Goal: Task Accomplishment & Management: Manage account settings

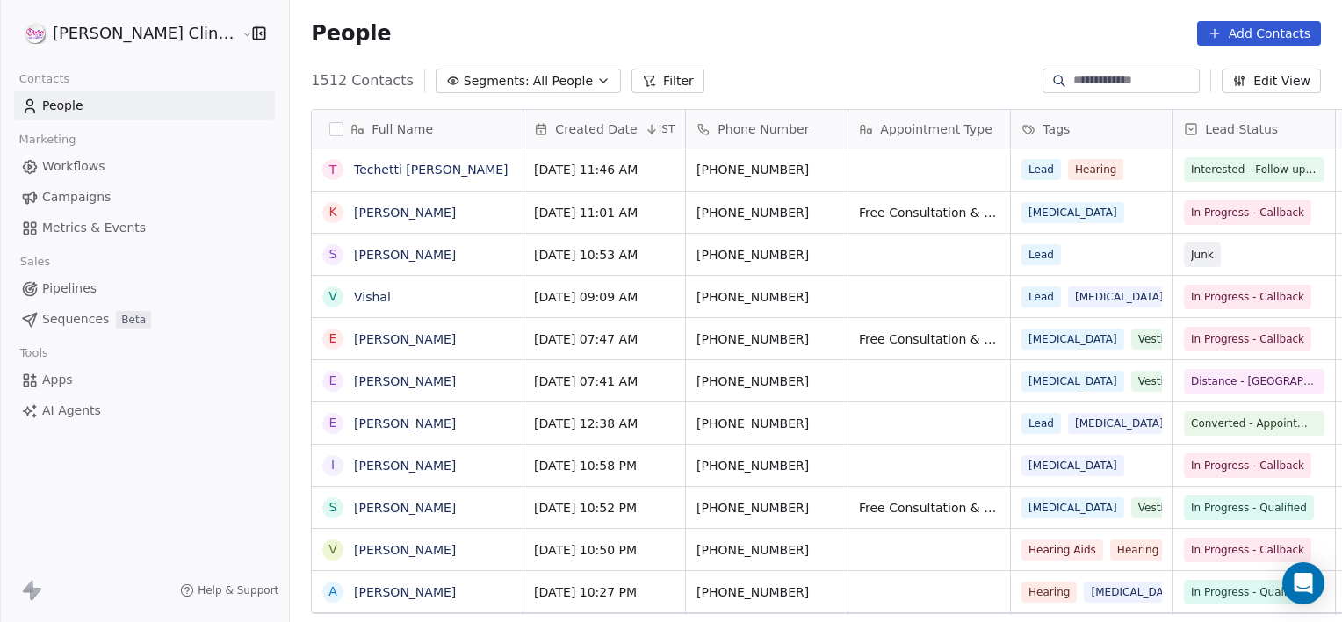
scroll to position [534, 1091]
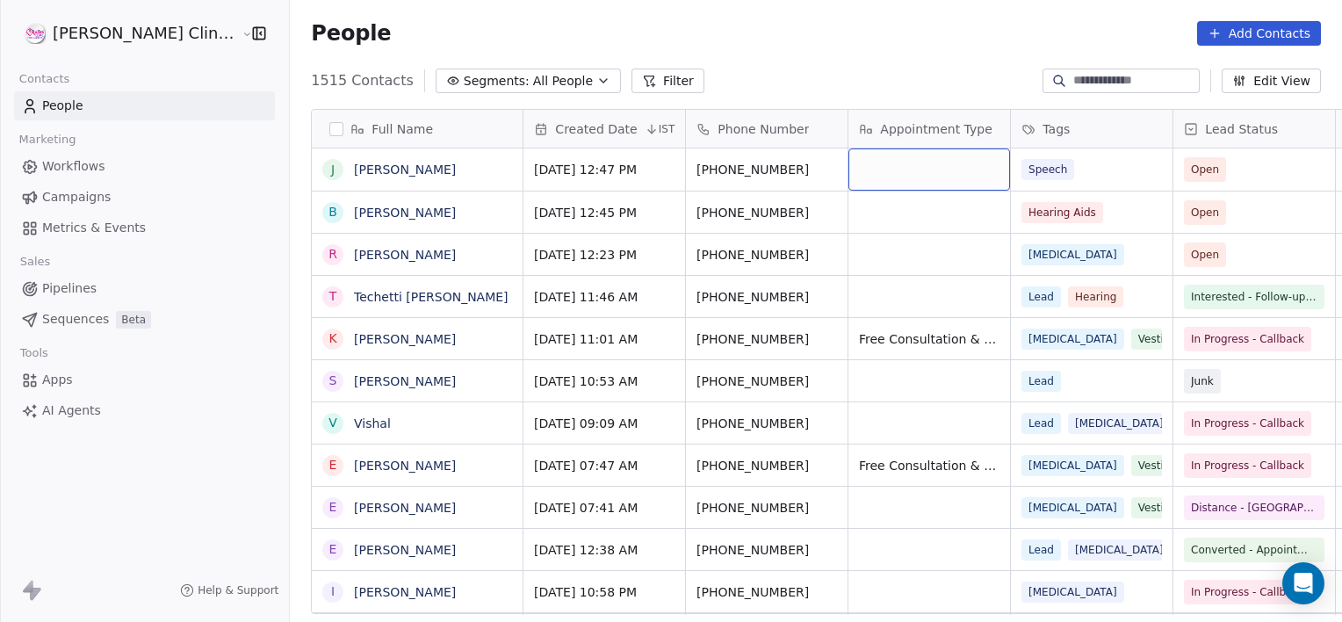
drag, startPoint x: 0, startPoint y: 0, endPoint x: 890, endPoint y: 162, distance: 905.0
click at [890, 162] on div "grid" at bounding box center [929, 169] width 162 height 42
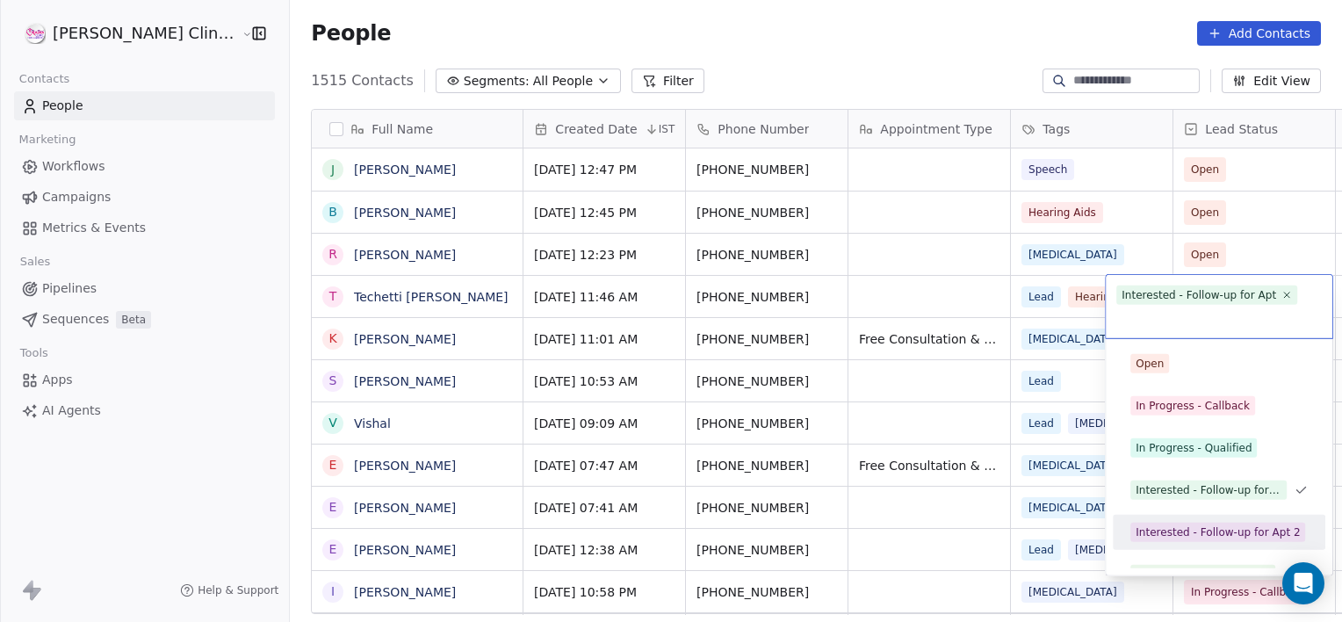
scroll to position [24, 0]
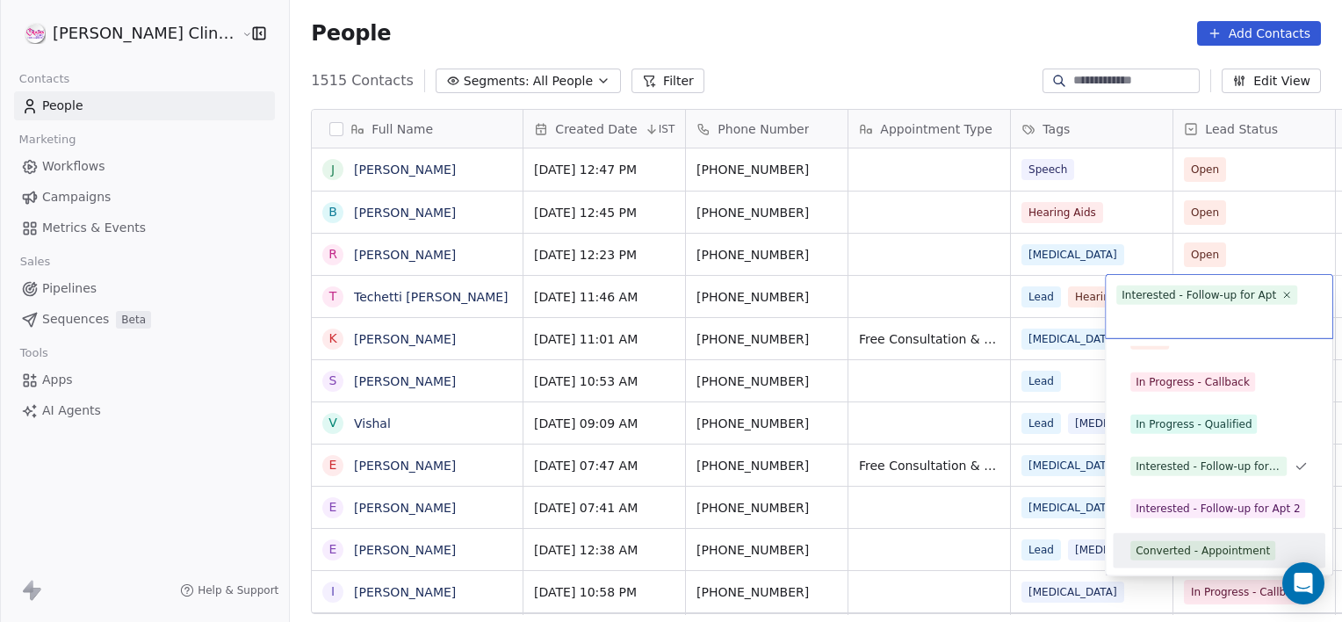
click at [1171, 552] on div "Converted - Appointment" at bounding box center [1202, 551] width 134 height 16
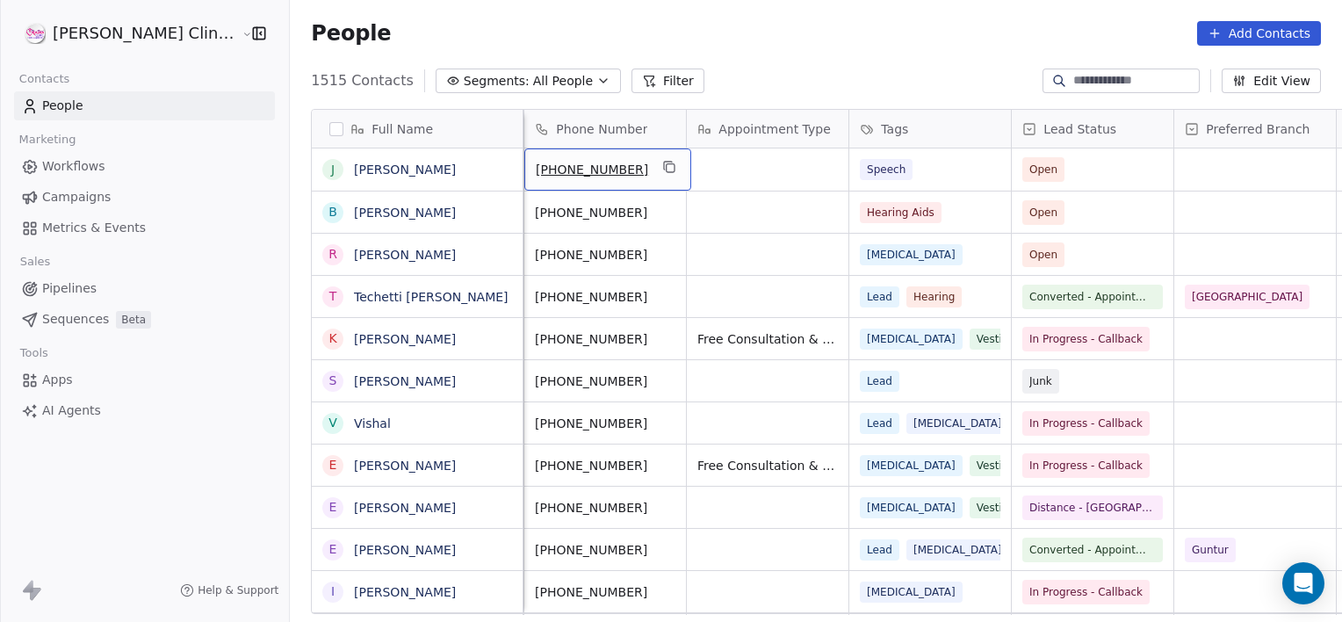
scroll to position [0, 0]
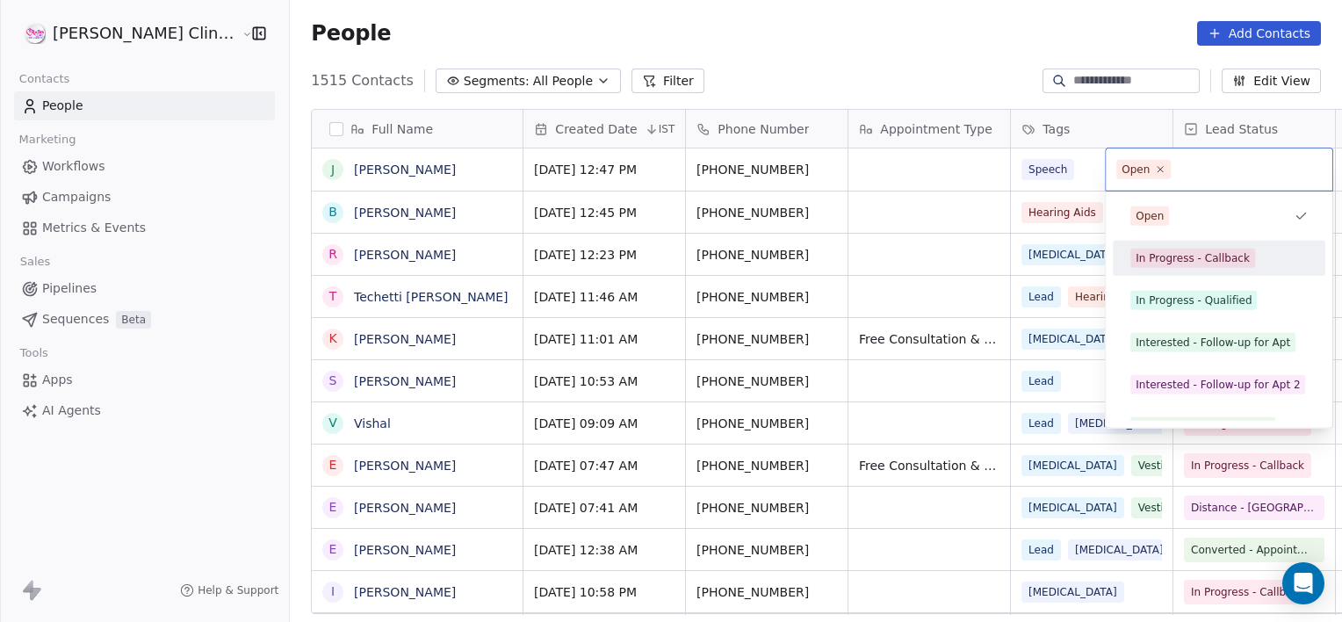
click at [1208, 270] on div "In Progress - Callback" at bounding box center [1219, 258] width 198 height 28
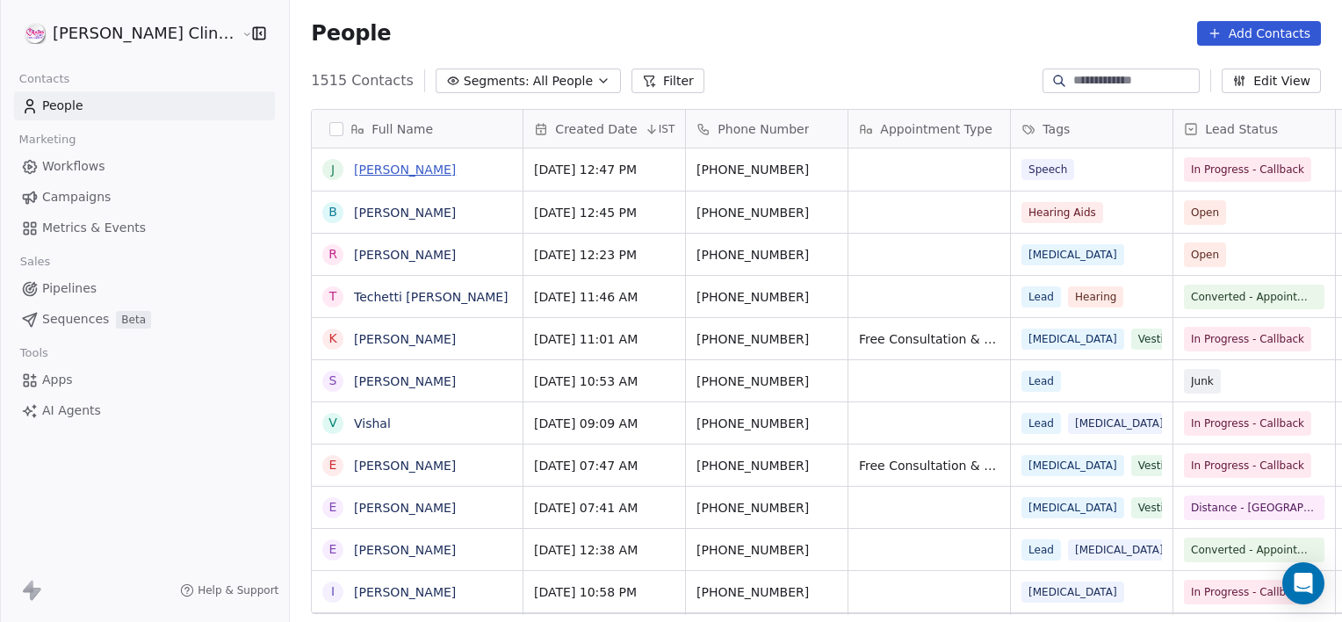
click at [354, 175] on link "[PERSON_NAME]" at bounding box center [405, 169] width 102 height 14
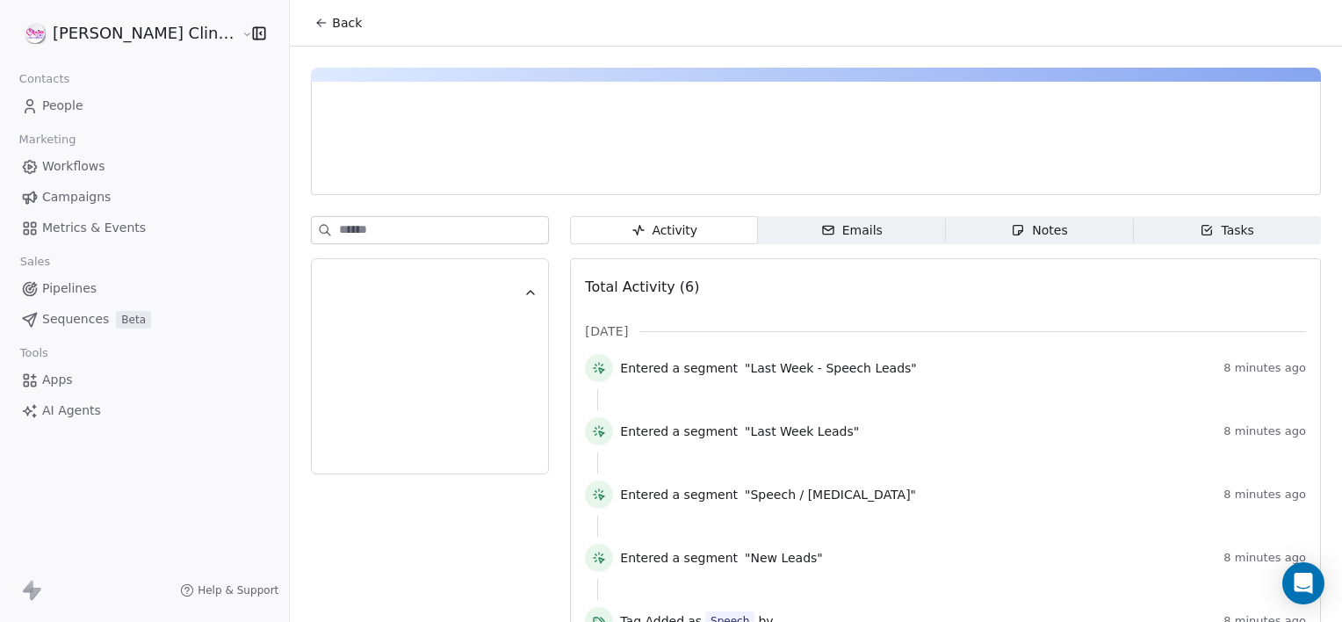
click at [962, 216] on span "Notes Notes" at bounding box center [1040, 230] width 188 height 28
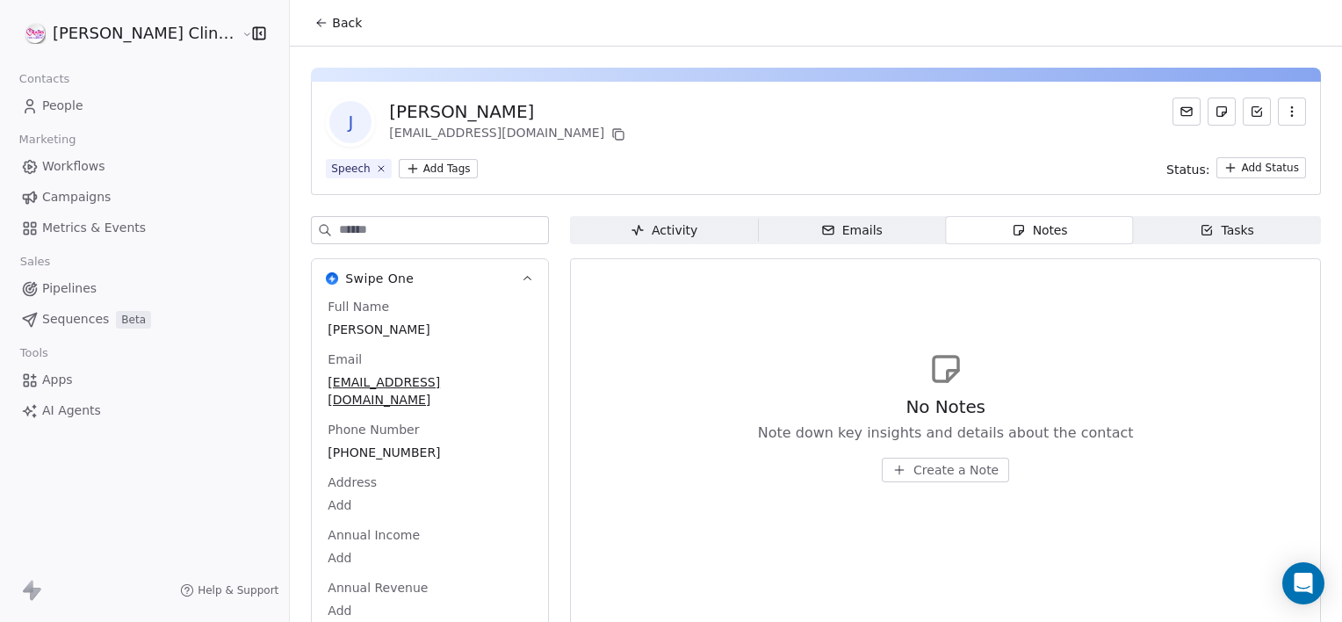
click at [913, 474] on span "Create a Note" at bounding box center [955, 470] width 85 height 18
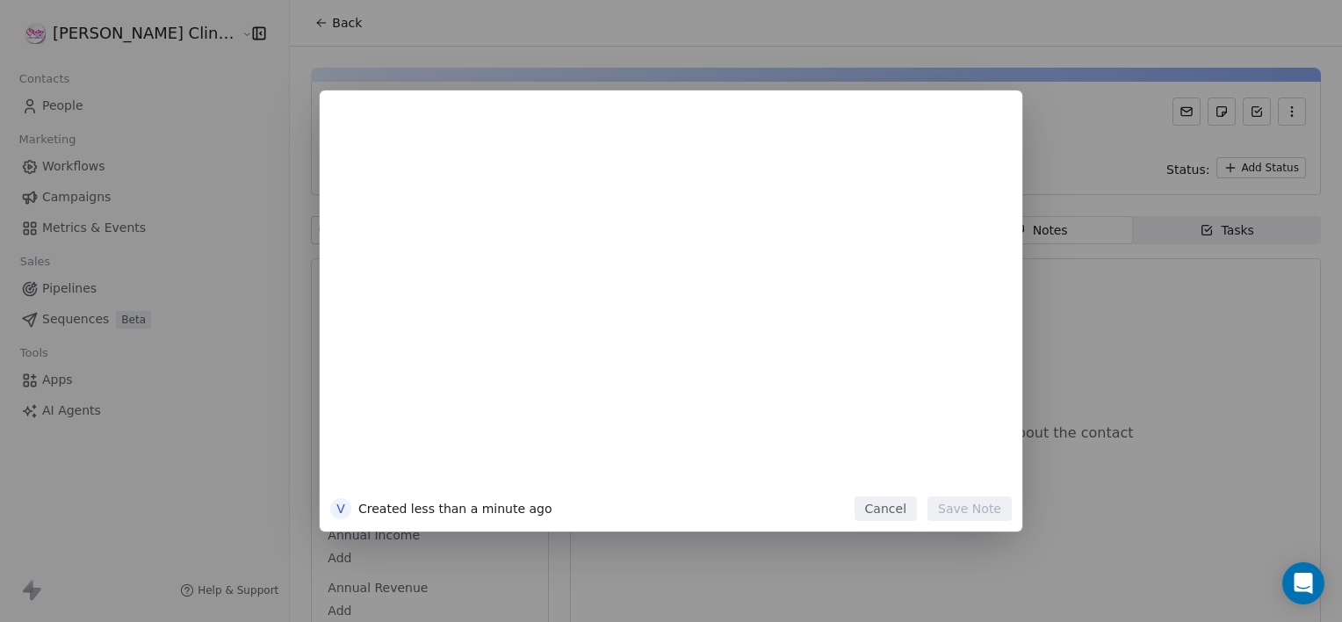
click at [903, 510] on button "Cancel" at bounding box center [885, 508] width 62 height 25
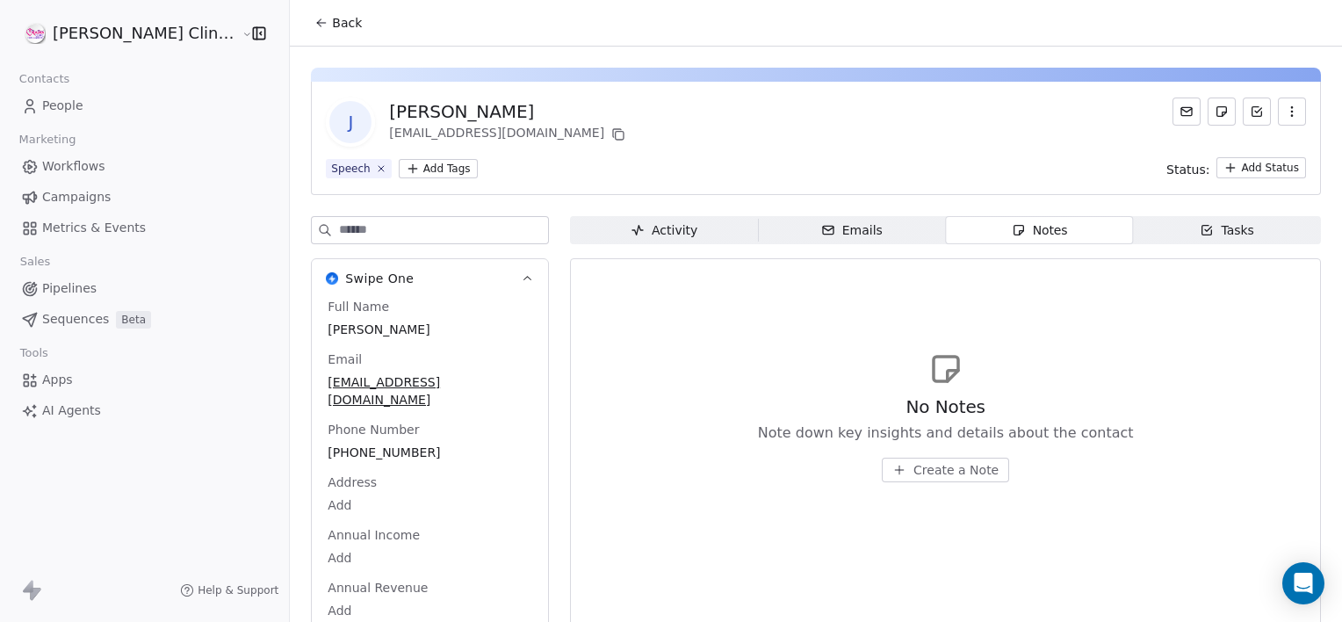
click at [304, 13] on button "Back" at bounding box center [338, 23] width 68 height 32
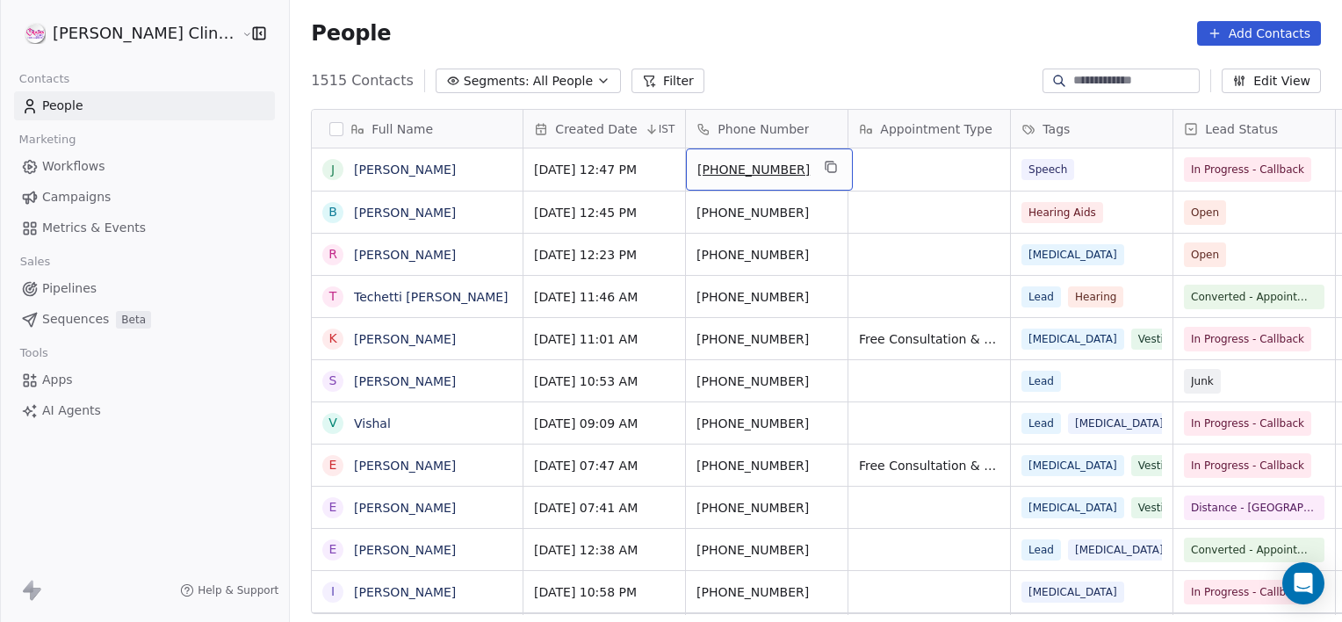
click at [757, 154] on div "[PHONE_NUMBER]" at bounding box center [769, 169] width 167 height 42
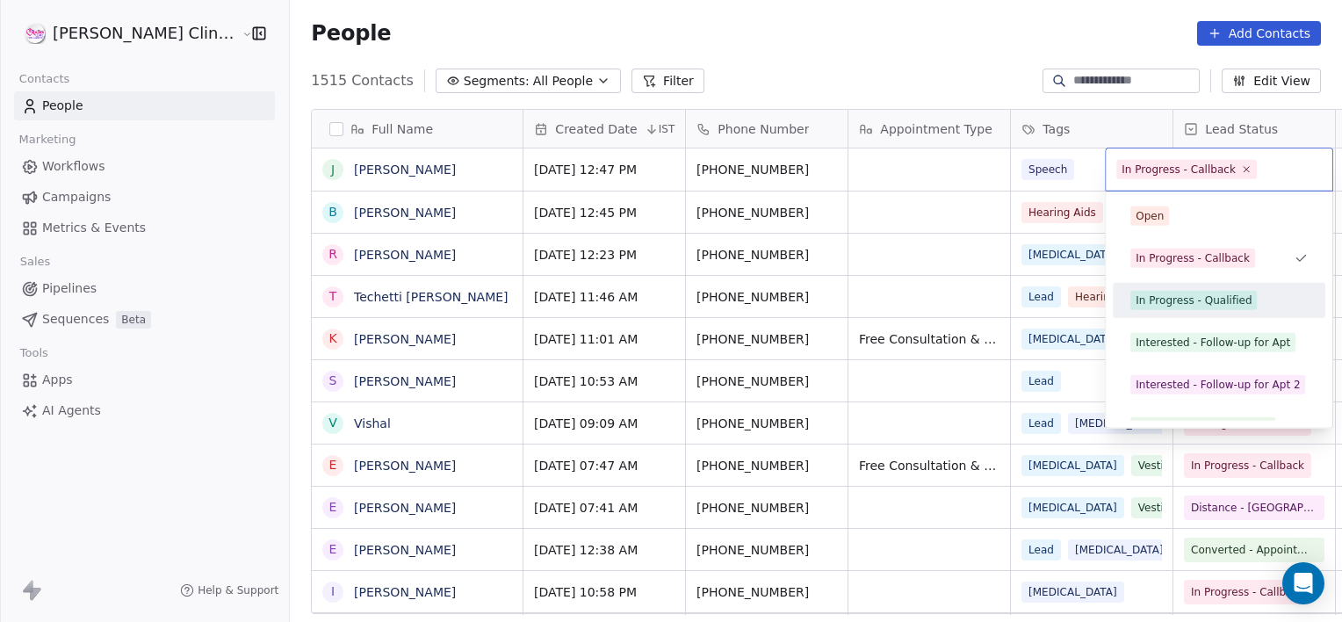
click at [1157, 302] on div "In Progress - Qualified" at bounding box center [1193, 300] width 116 height 16
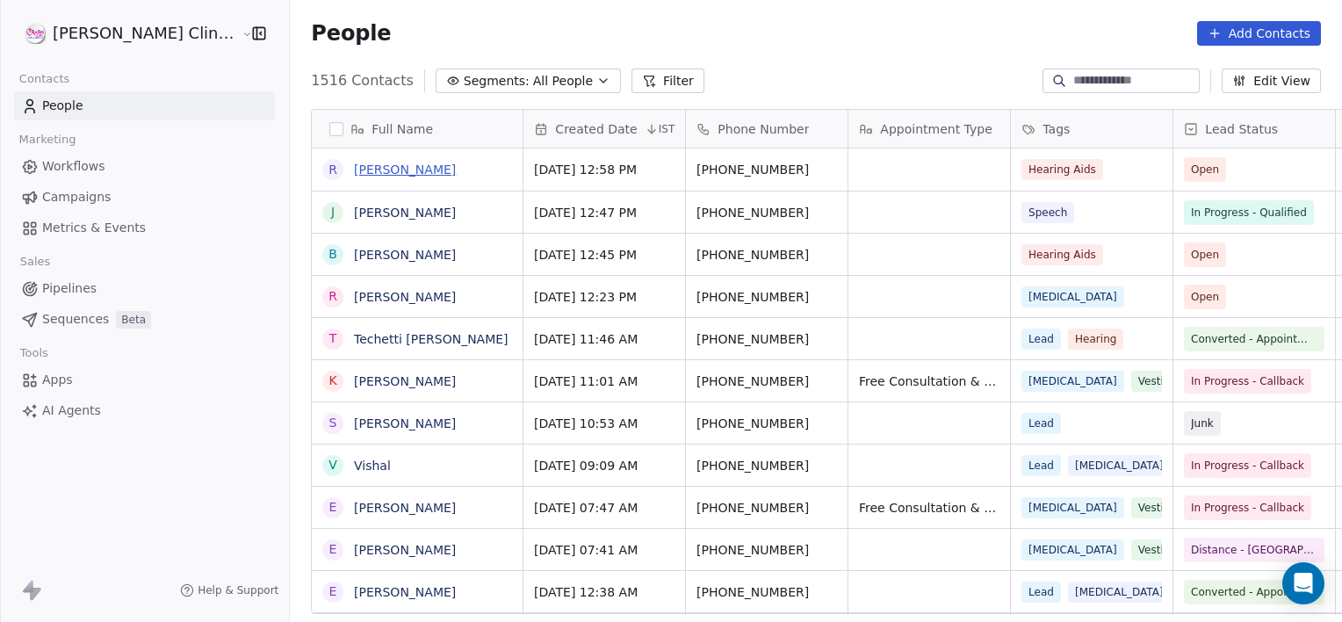
click at [354, 173] on link "[PERSON_NAME]" at bounding box center [405, 169] width 102 height 14
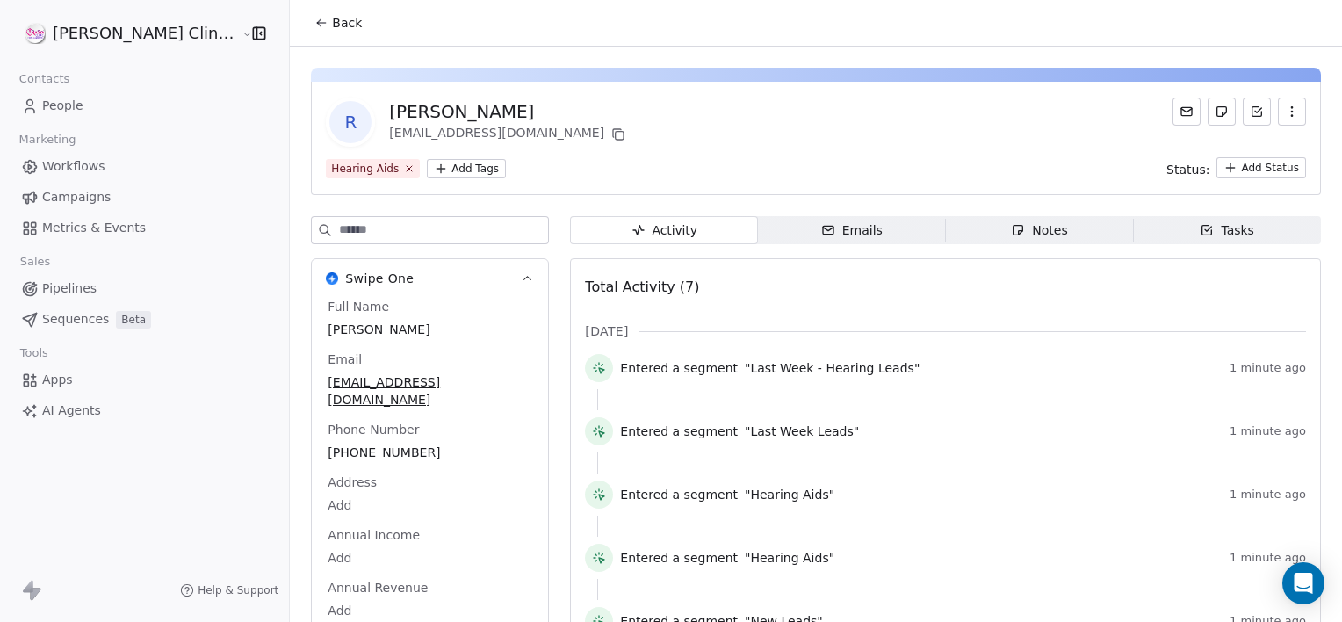
click at [1040, 234] on span "Notes Notes" at bounding box center [1040, 230] width 188 height 28
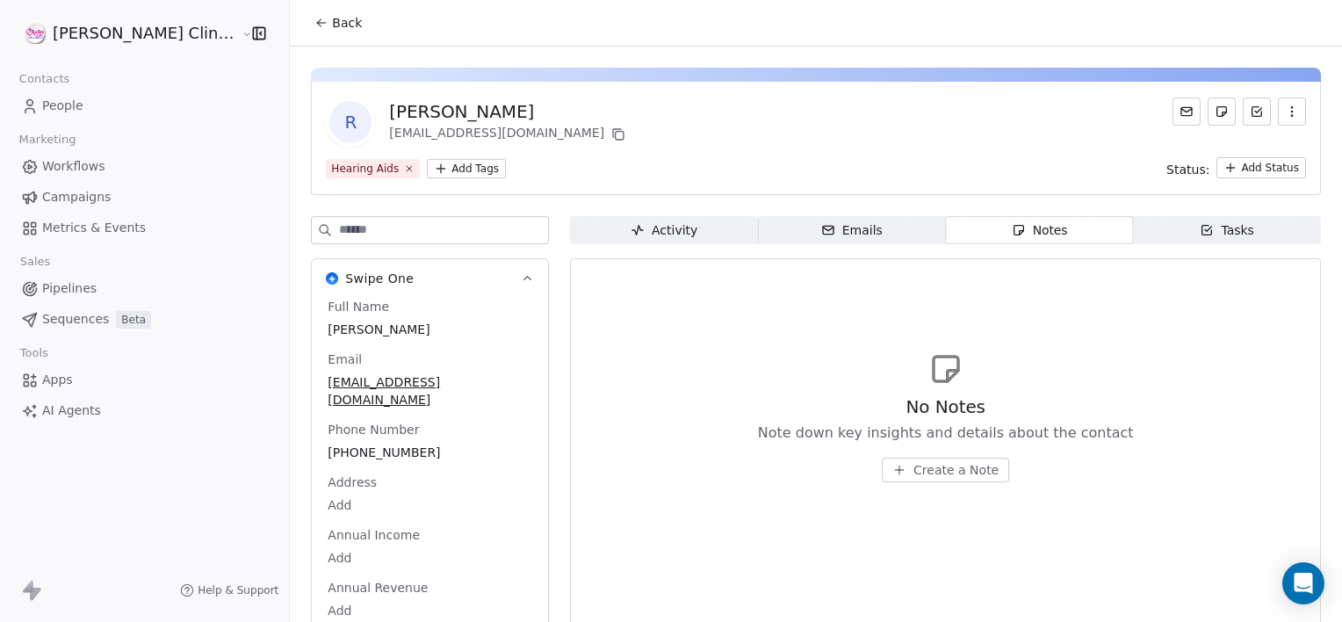
click at [913, 465] on span "Create a Note" at bounding box center [955, 470] width 85 height 18
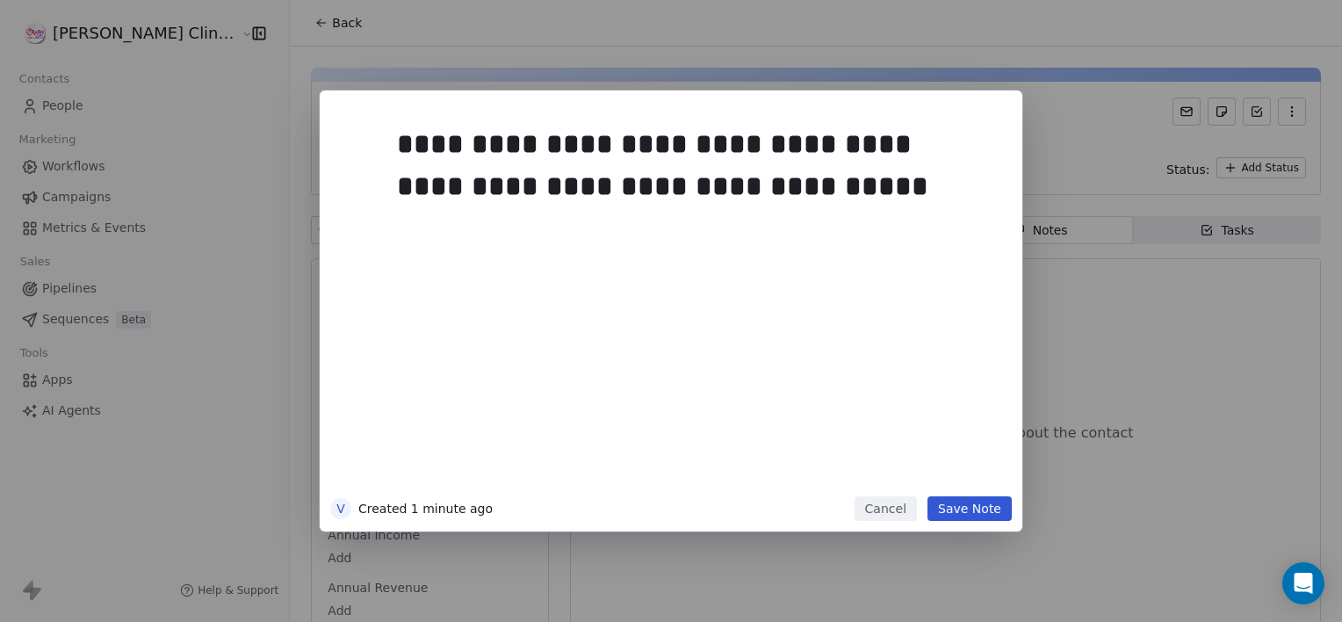
click at [990, 515] on button "Save Note" at bounding box center [969, 508] width 84 height 25
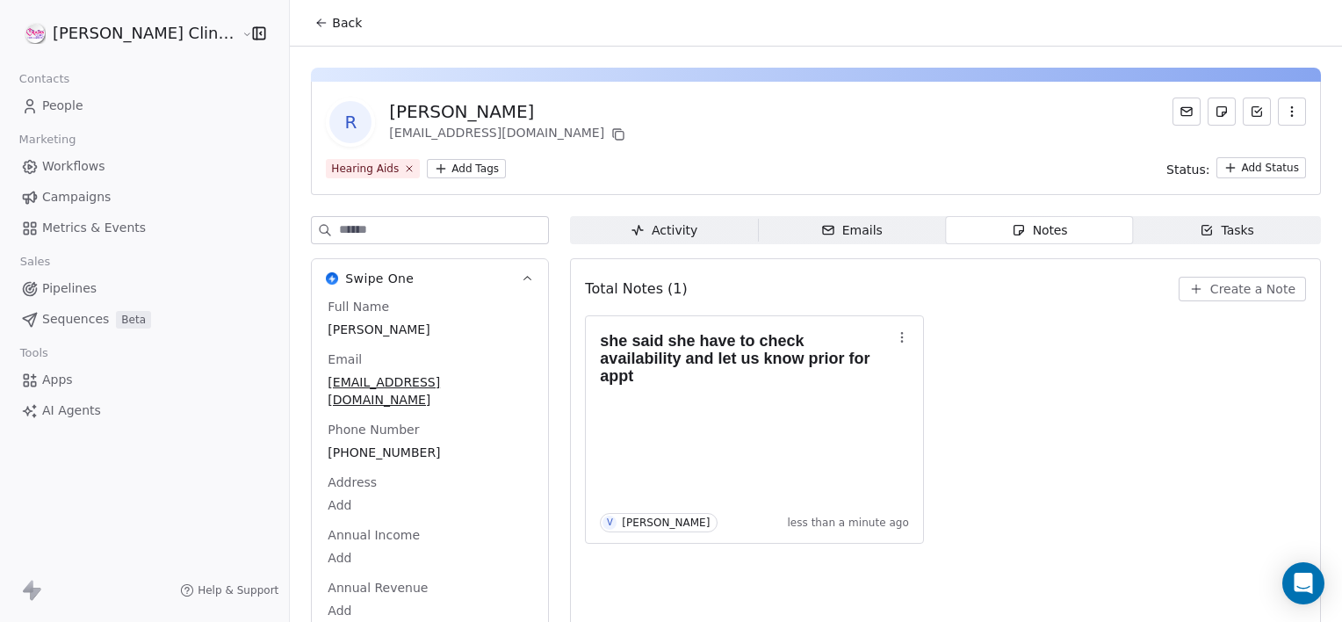
click at [332, 24] on span "Back" at bounding box center [347, 23] width 30 height 18
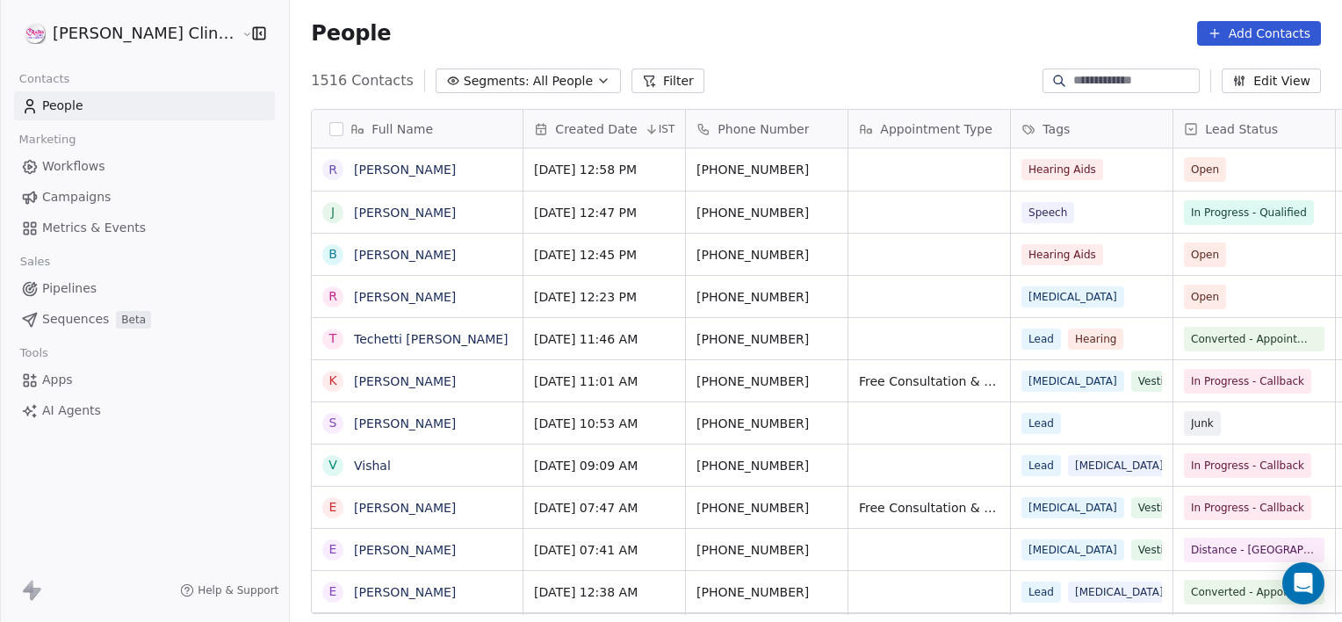
scroll to position [534, 1091]
click at [1110, 78] on input at bounding box center [1134, 81] width 123 height 18
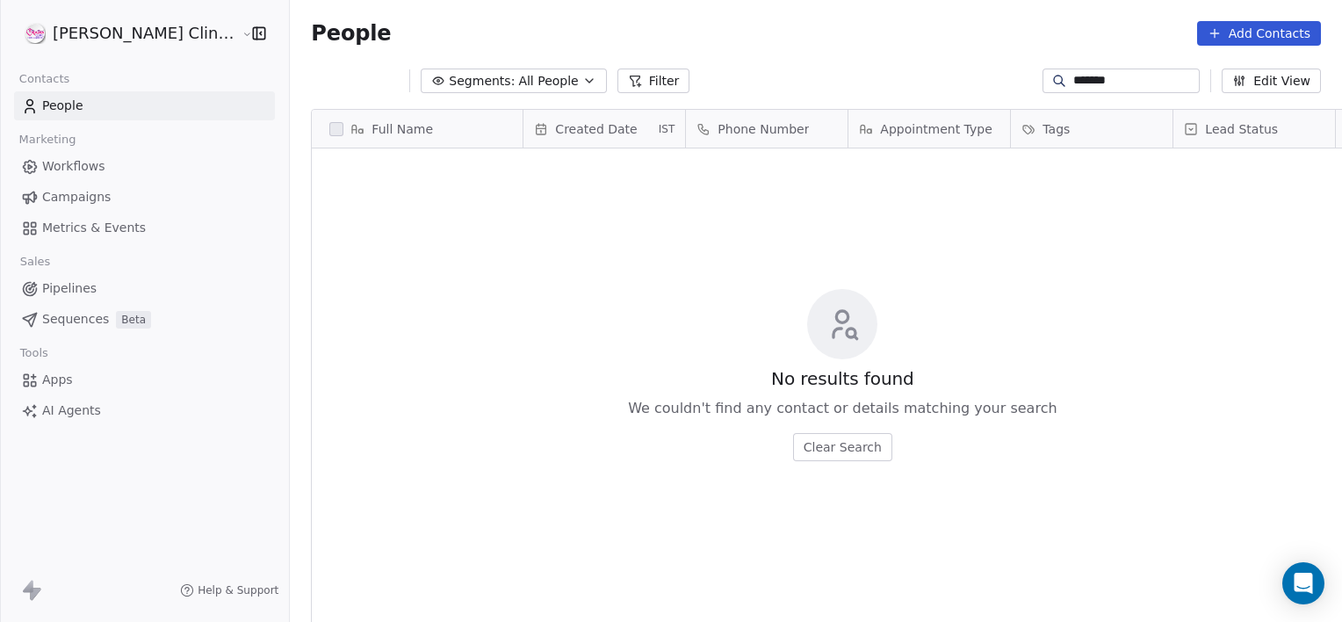
click at [1114, 80] on input "*******" at bounding box center [1134, 81] width 123 height 18
type input "******"
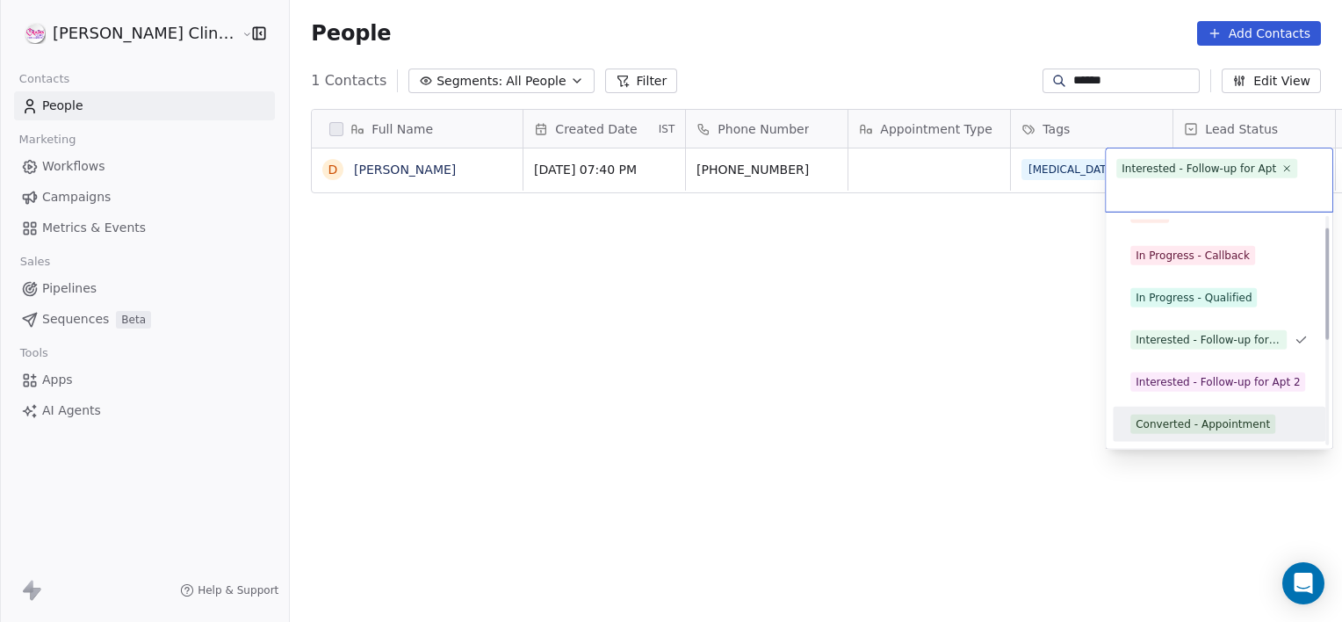
scroll to position [66, 0]
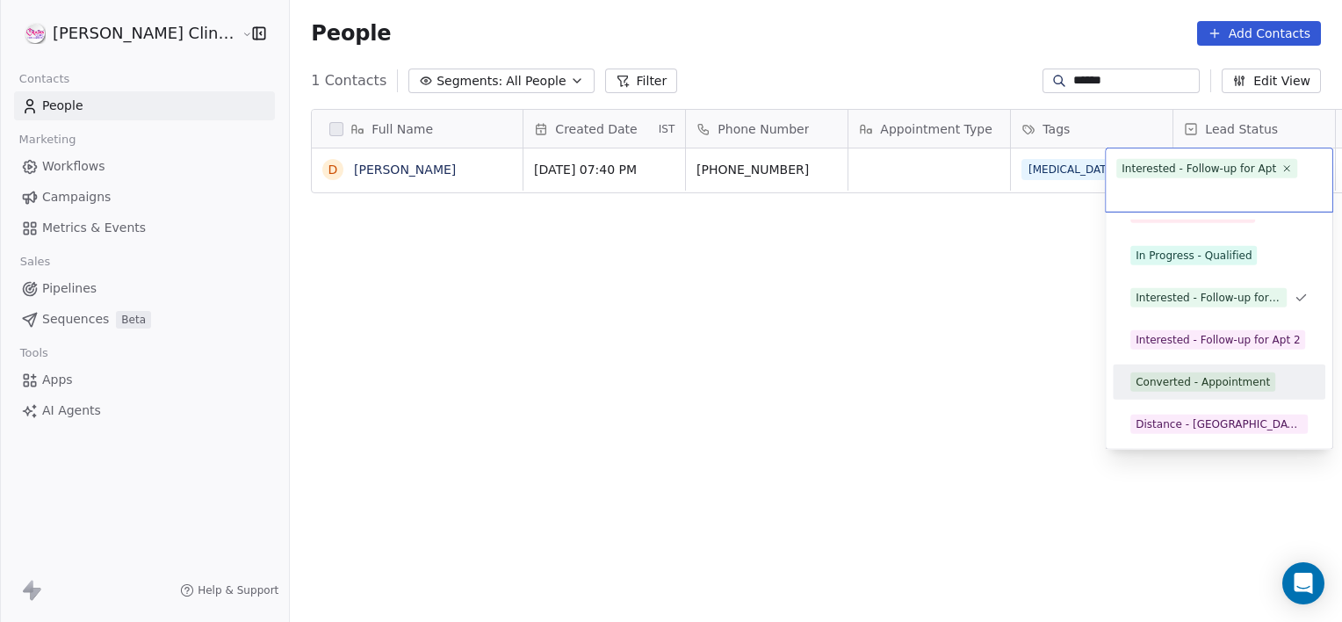
click at [1198, 380] on div "Converted - Appointment" at bounding box center [1202, 382] width 134 height 16
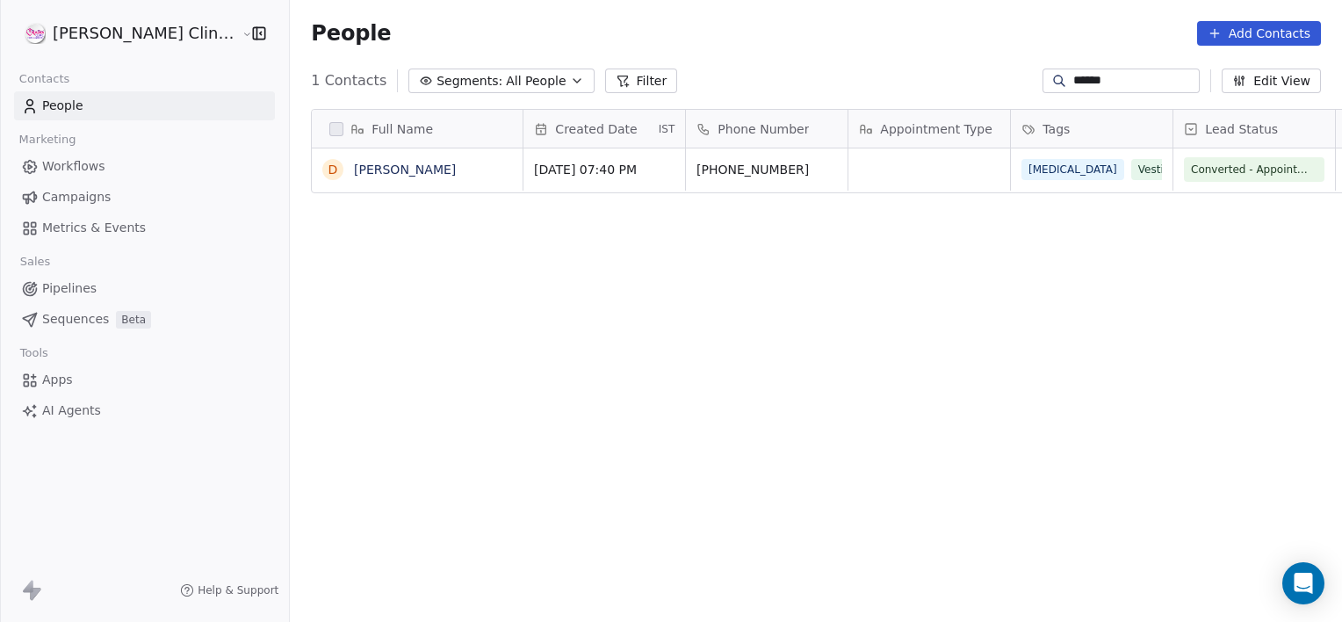
click at [1116, 77] on input "******" at bounding box center [1134, 81] width 123 height 18
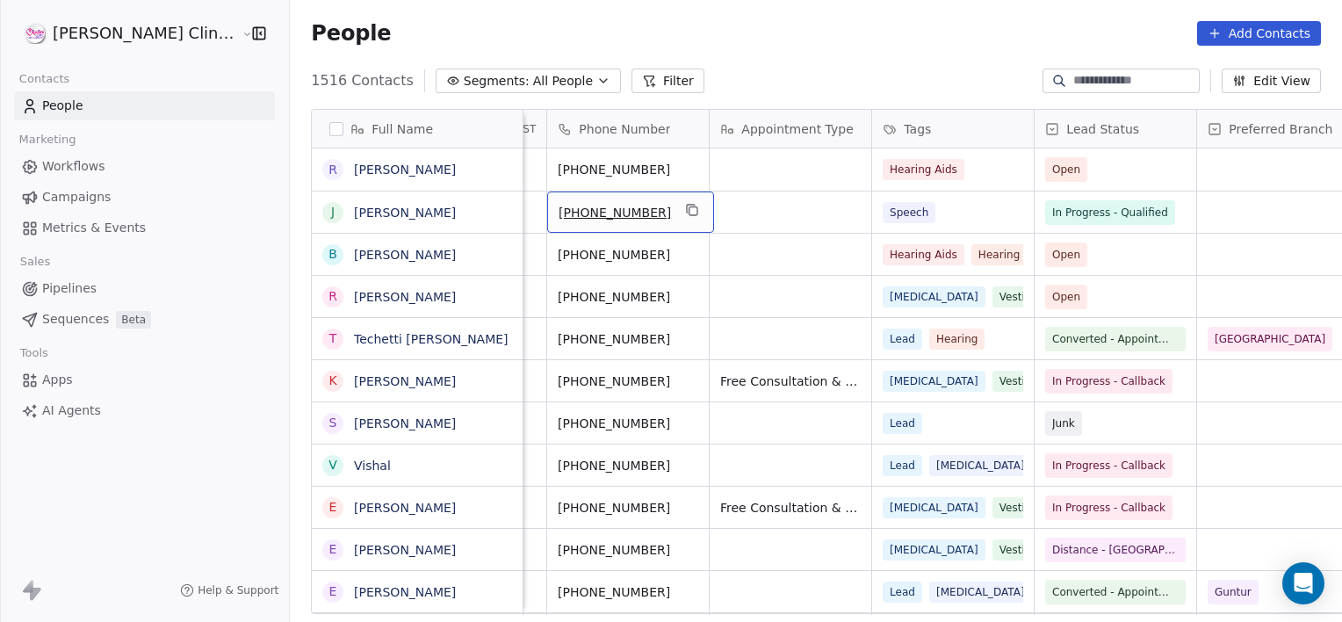
scroll to position [0, 0]
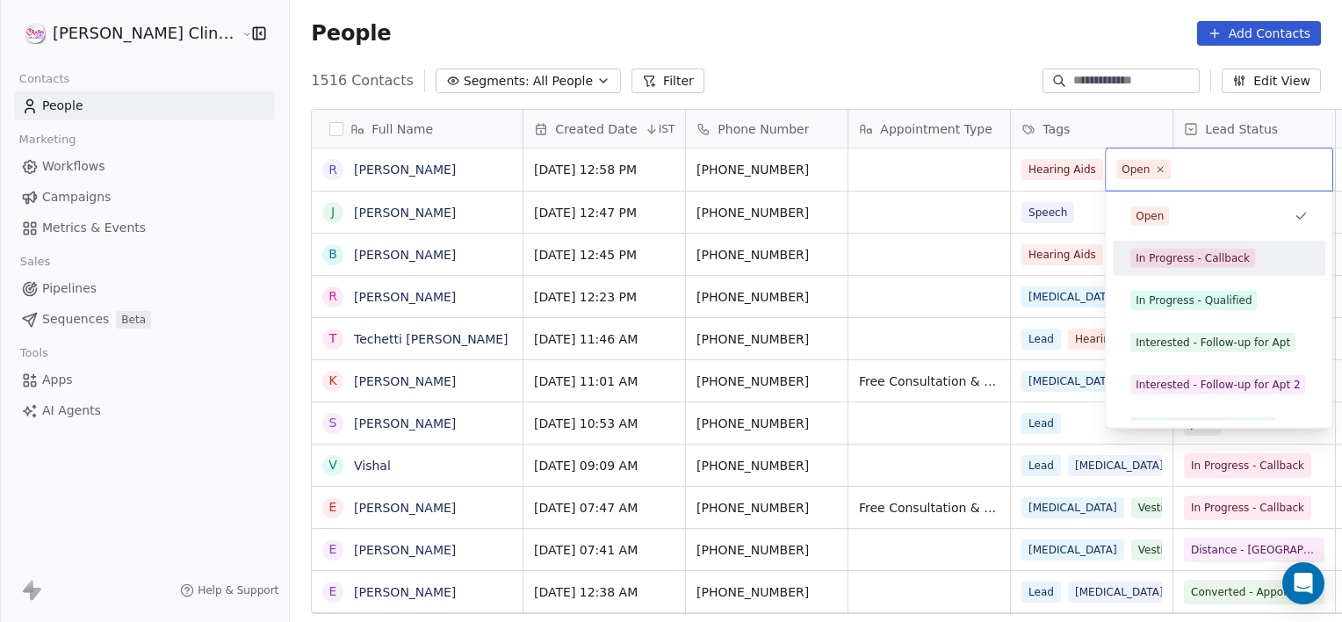
click at [1177, 266] on span "In Progress - Callback" at bounding box center [1192, 258] width 125 height 19
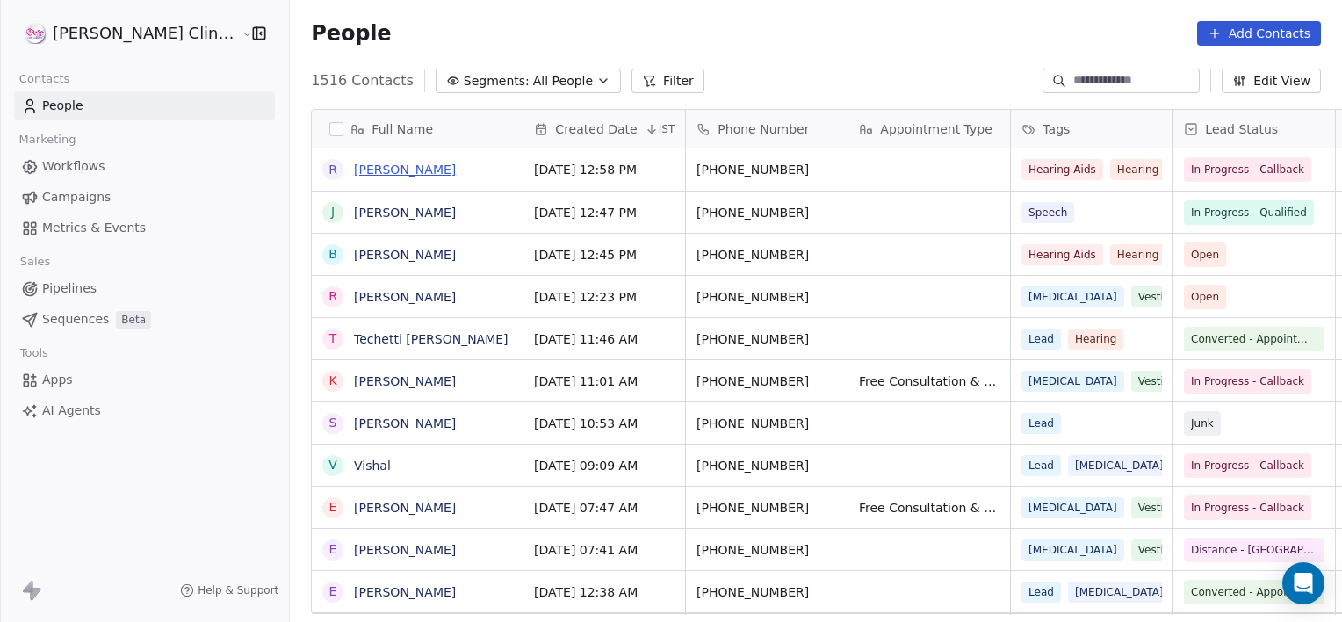
click at [373, 172] on link "[PERSON_NAME]" at bounding box center [405, 169] width 102 height 14
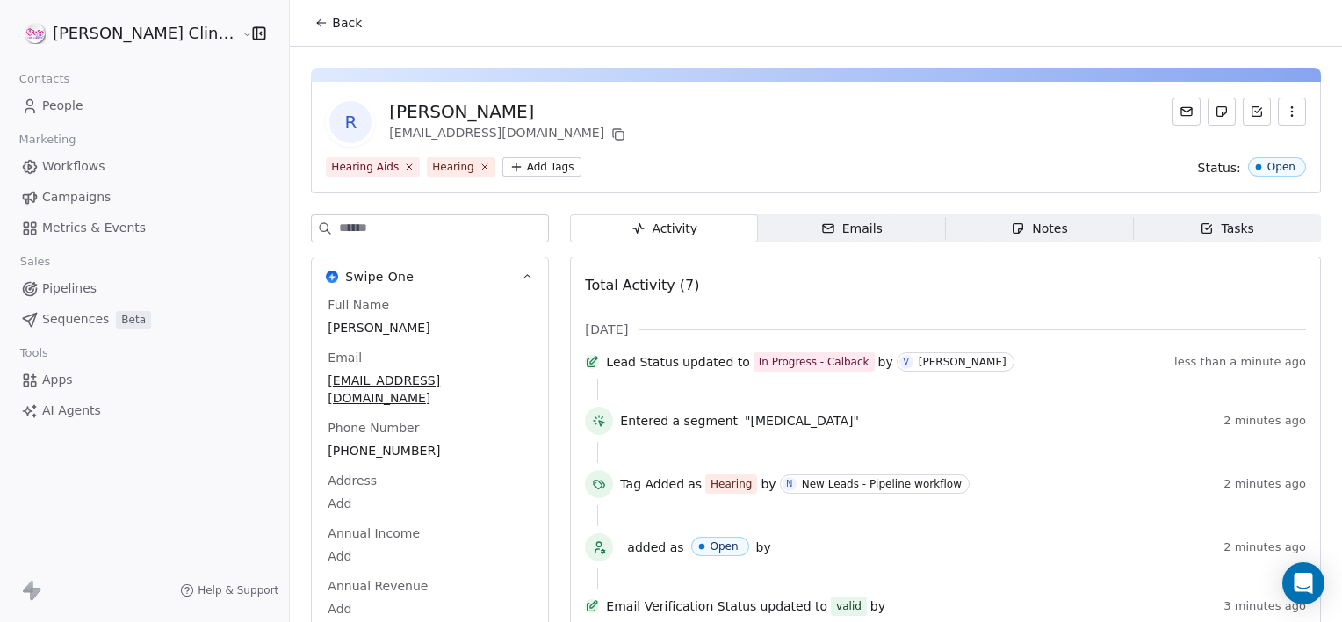
click at [1030, 223] on div "Notes" at bounding box center [1039, 229] width 56 height 18
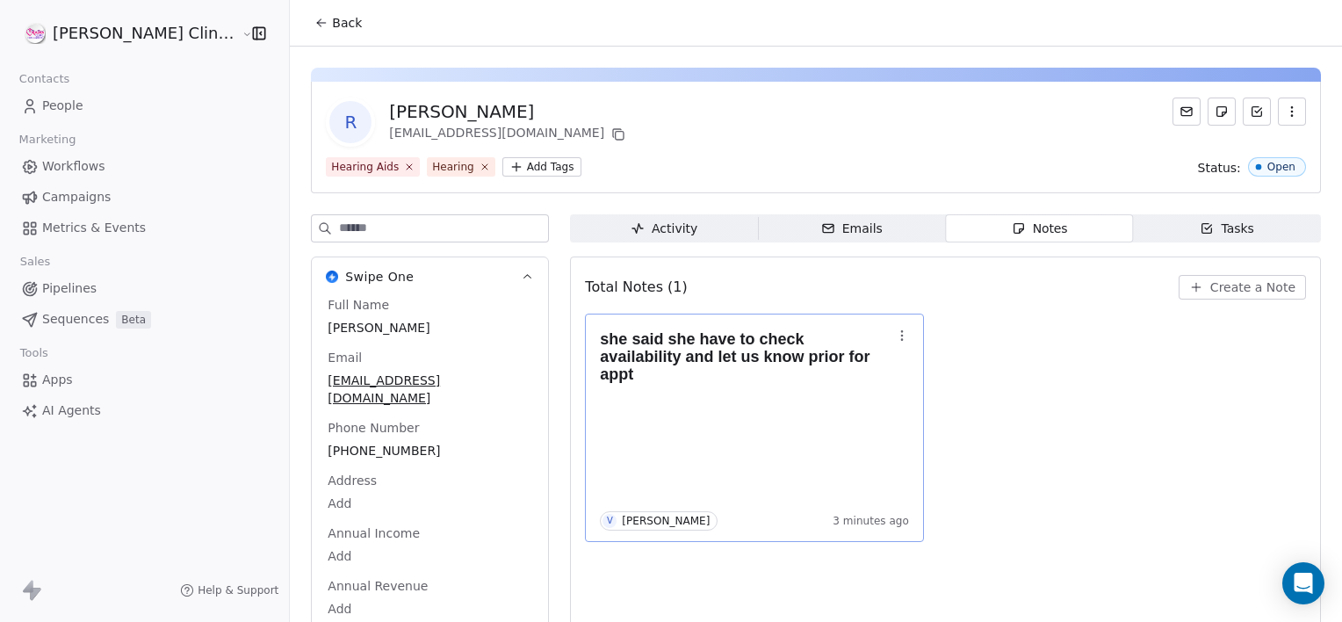
click at [895, 328] on icon "button" at bounding box center [902, 335] width 14 height 14
click at [892, 376] on span "Edit" at bounding box center [888, 373] width 24 height 18
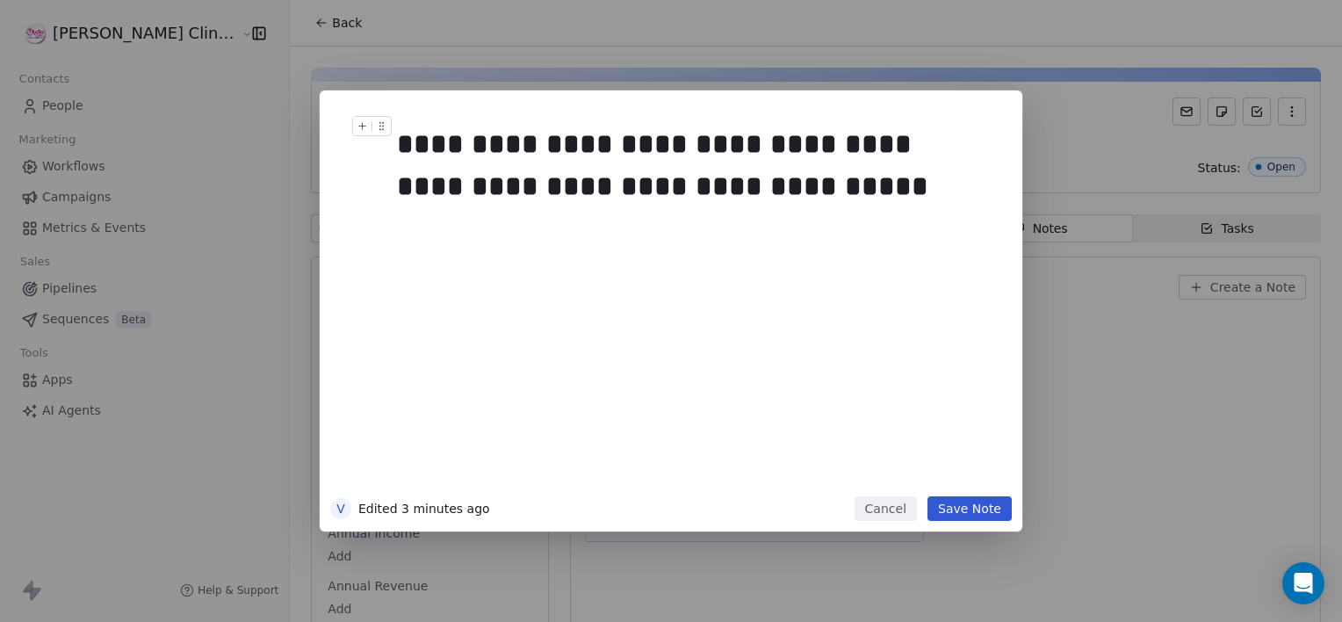
click at [404, 147] on div "**********" at bounding box center [690, 165] width 587 height 84
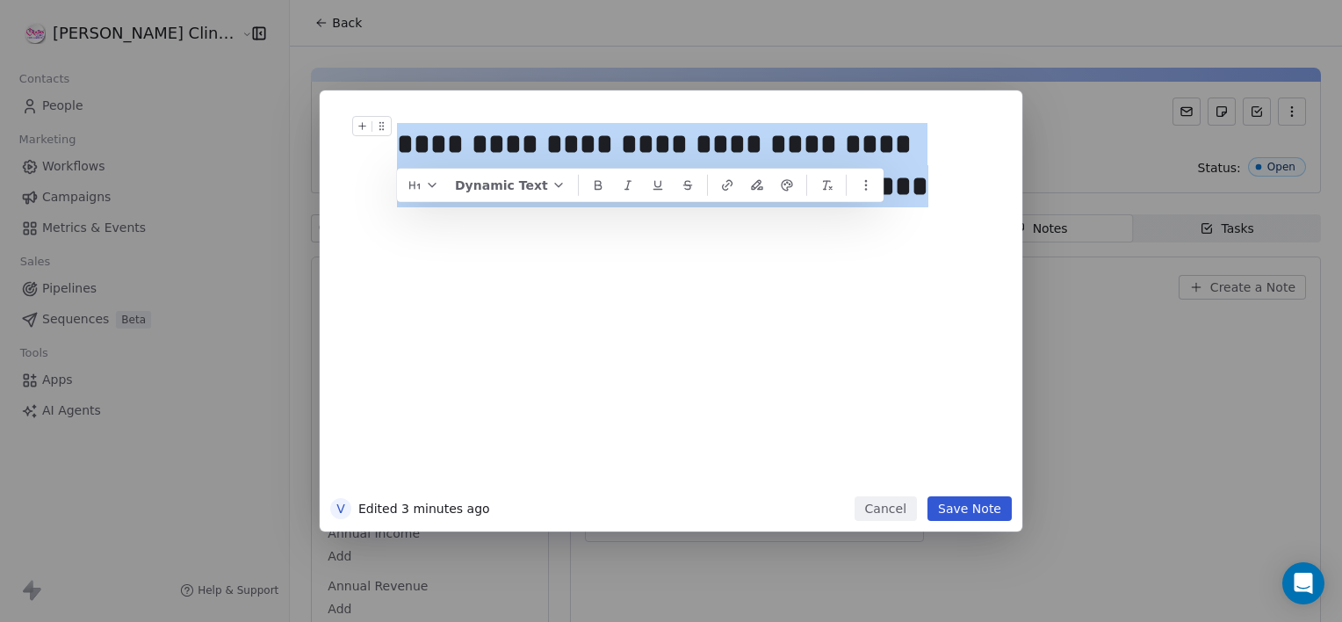
click at [404, 147] on div "**********" at bounding box center [690, 165] width 587 height 84
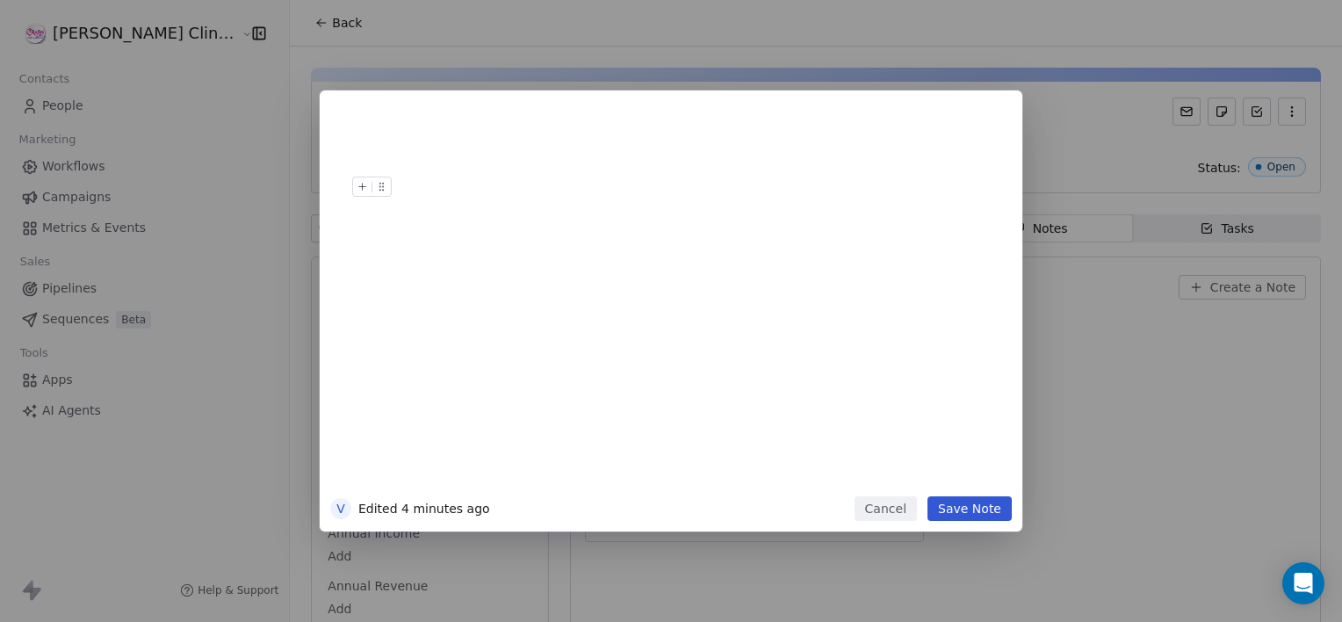
click at [915, 502] on button "Cancel" at bounding box center [885, 508] width 62 height 25
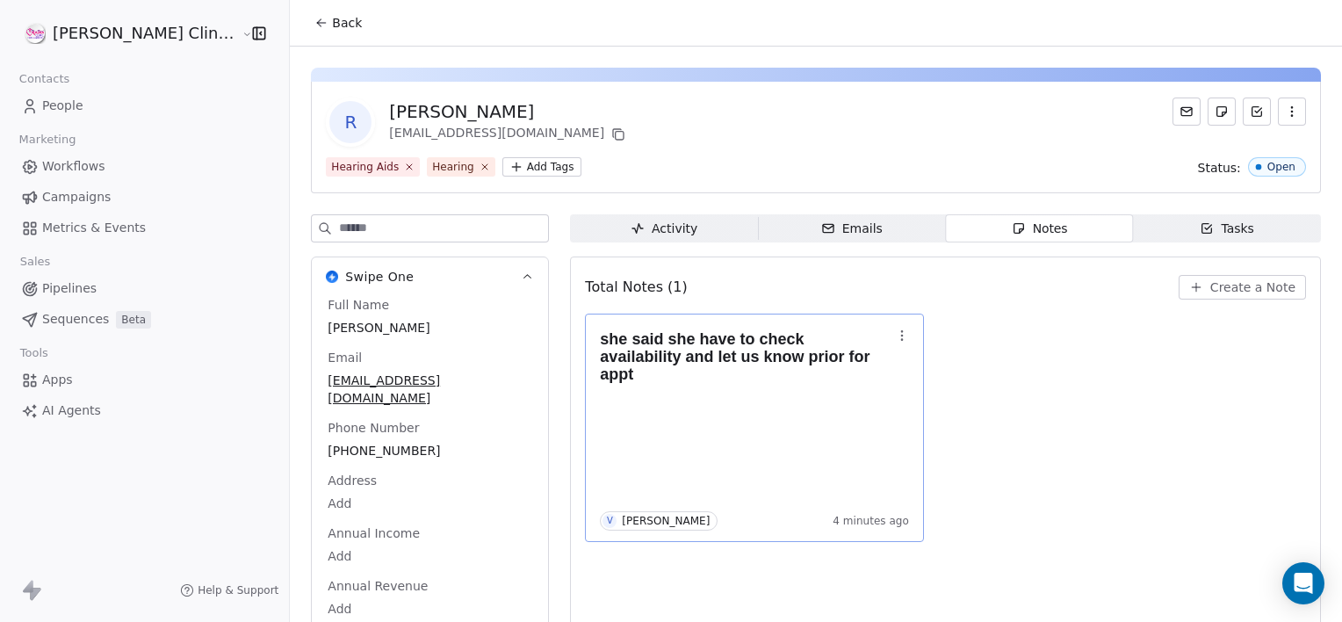
click at [890, 330] on button "button" at bounding box center [902, 335] width 25 height 25
click at [884, 414] on button "Delete" at bounding box center [904, 404] width 119 height 28
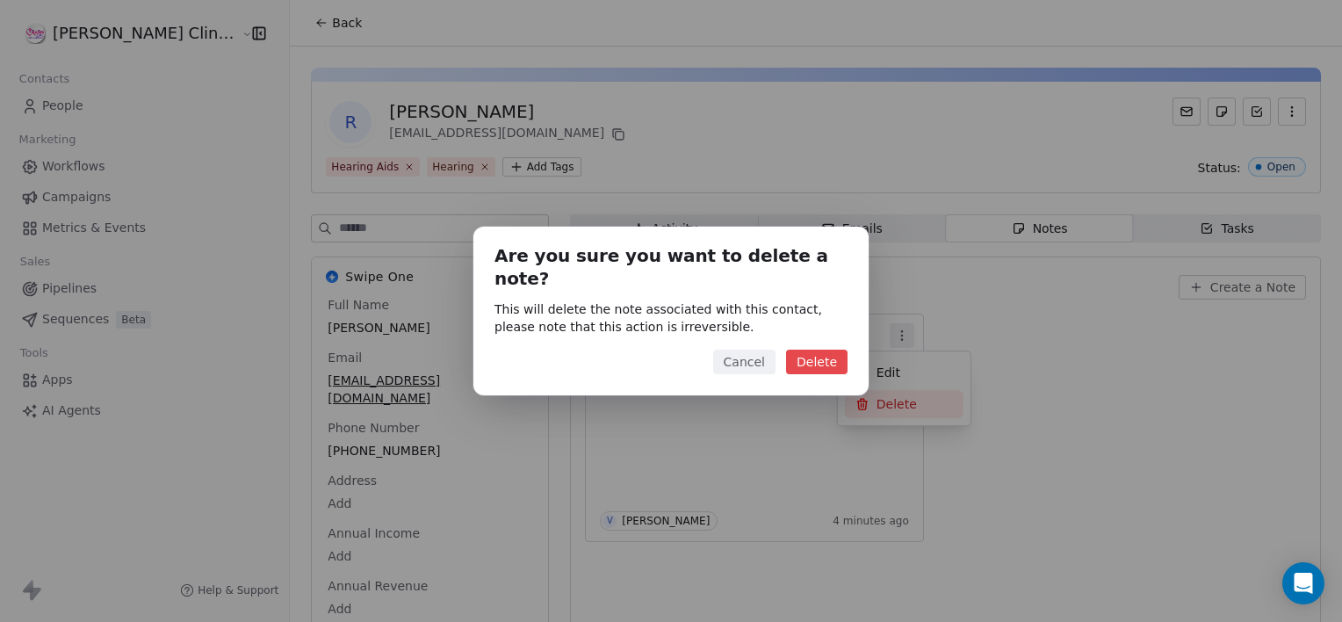
click at [819, 350] on button "Delete" at bounding box center [816, 362] width 61 height 25
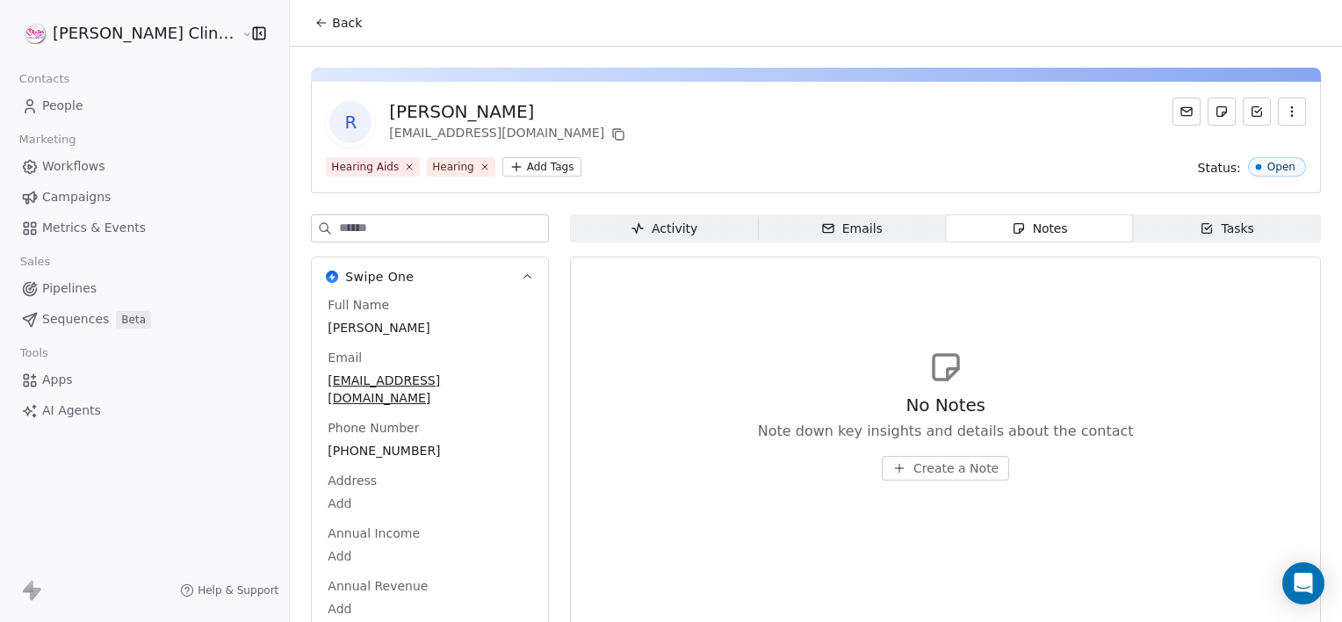
click at [304, 32] on button "Back" at bounding box center [338, 23] width 68 height 32
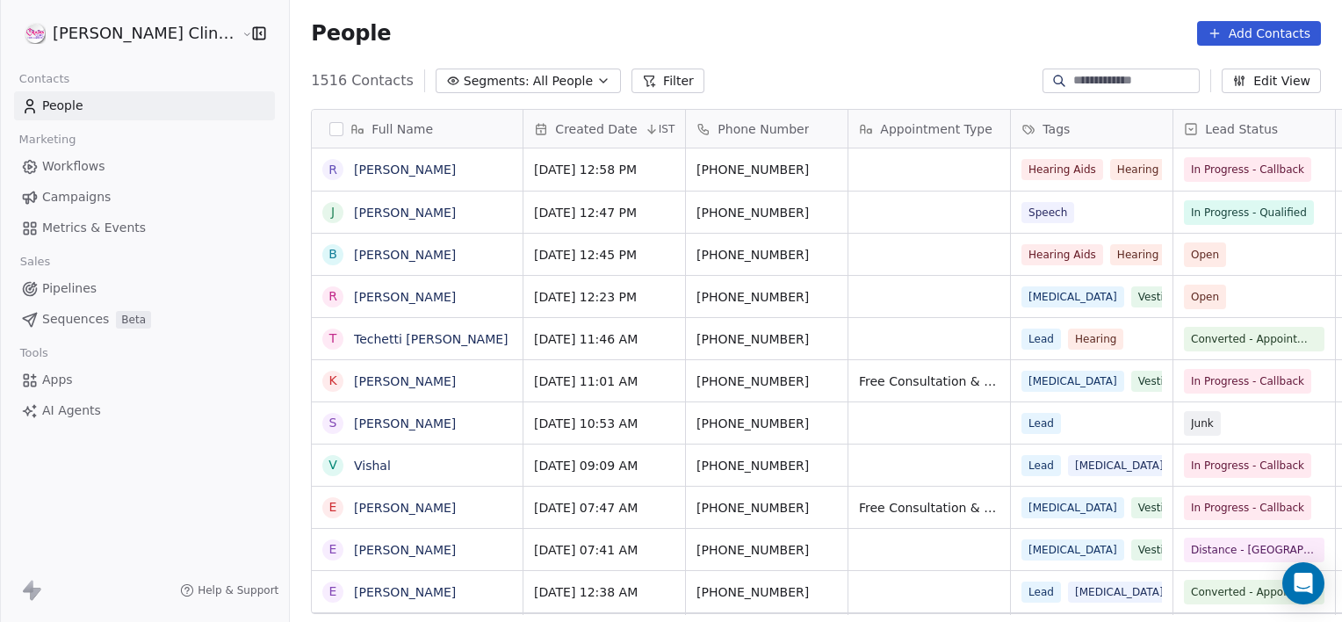
scroll to position [534, 1091]
click at [371, 210] on link "[PERSON_NAME]" at bounding box center [405, 212] width 102 height 14
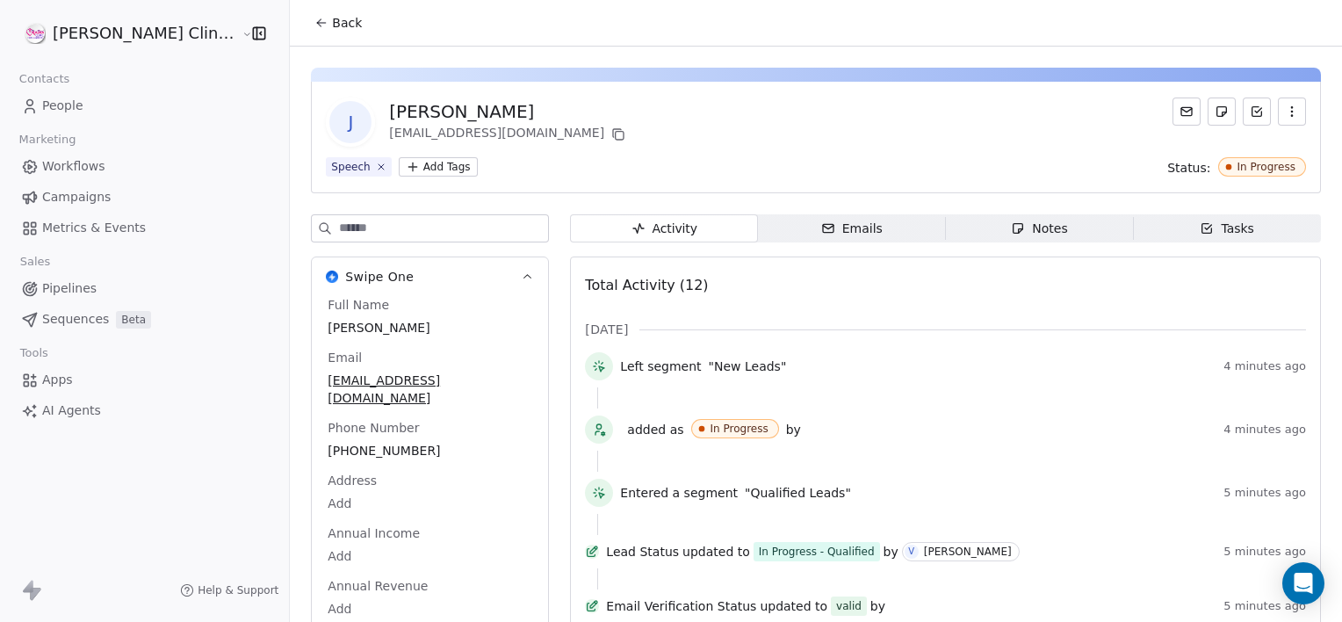
click at [1011, 224] on icon "button" at bounding box center [1018, 228] width 14 height 14
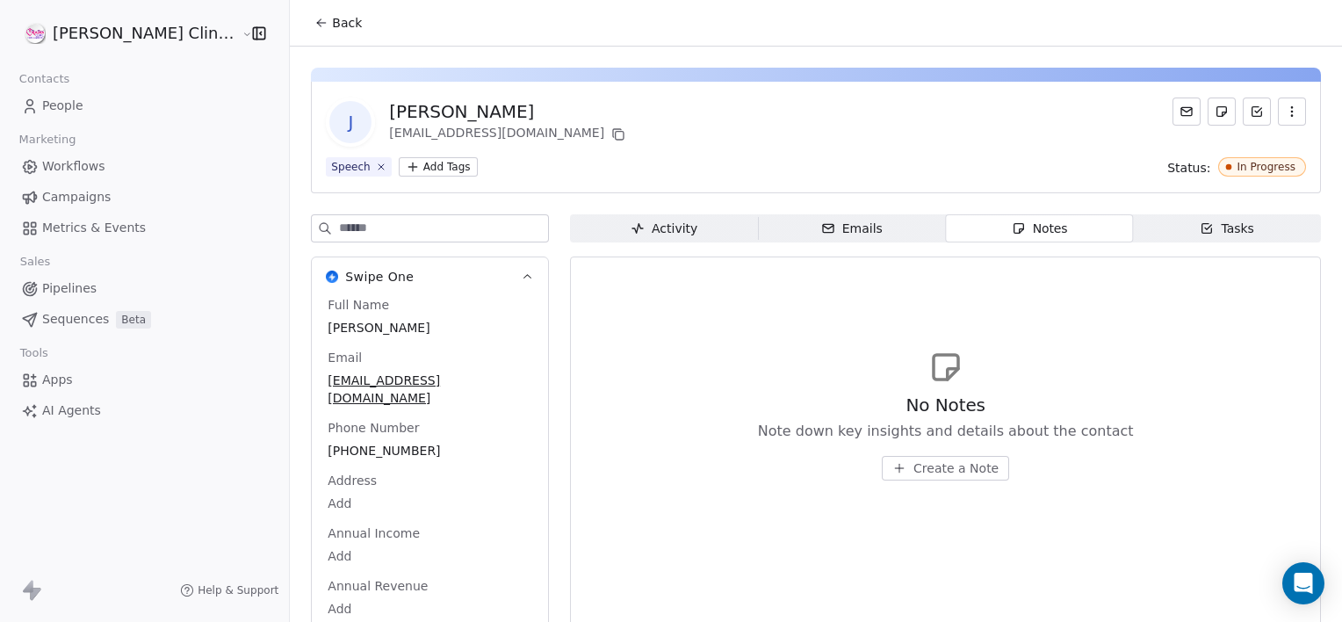
click at [913, 470] on span "Create a Note" at bounding box center [955, 468] width 85 height 18
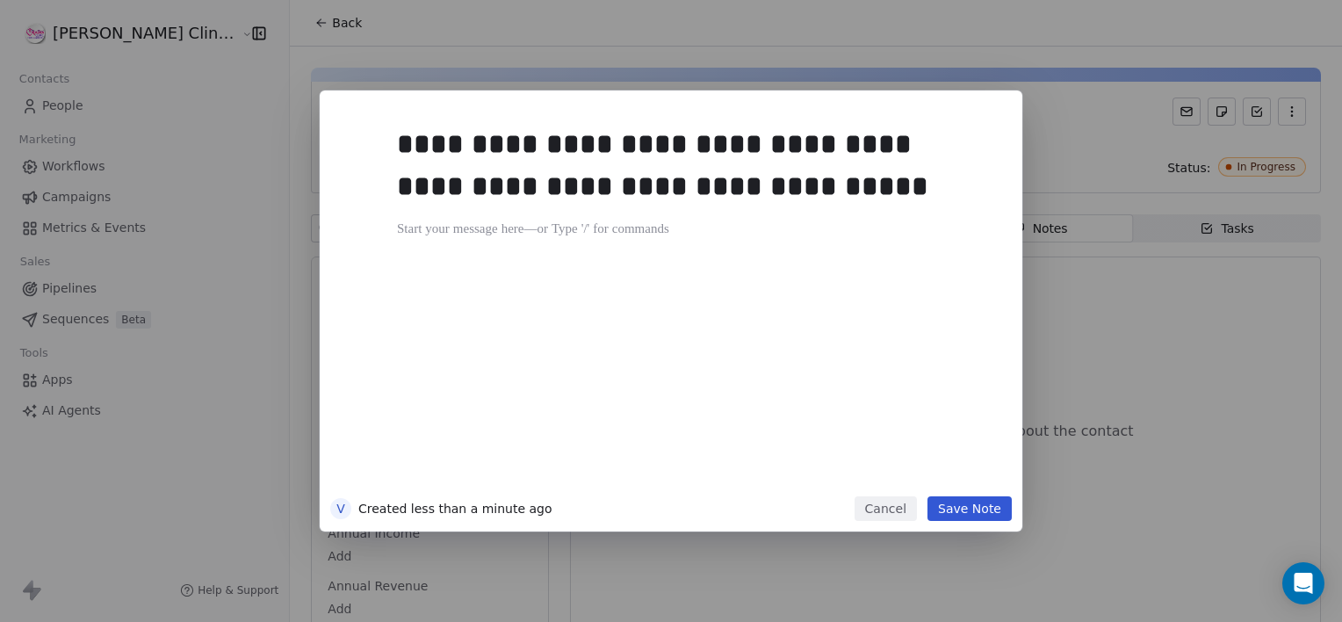
click at [969, 509] on button "Save Note" at bounding box center [969, 508] width 84 height 25
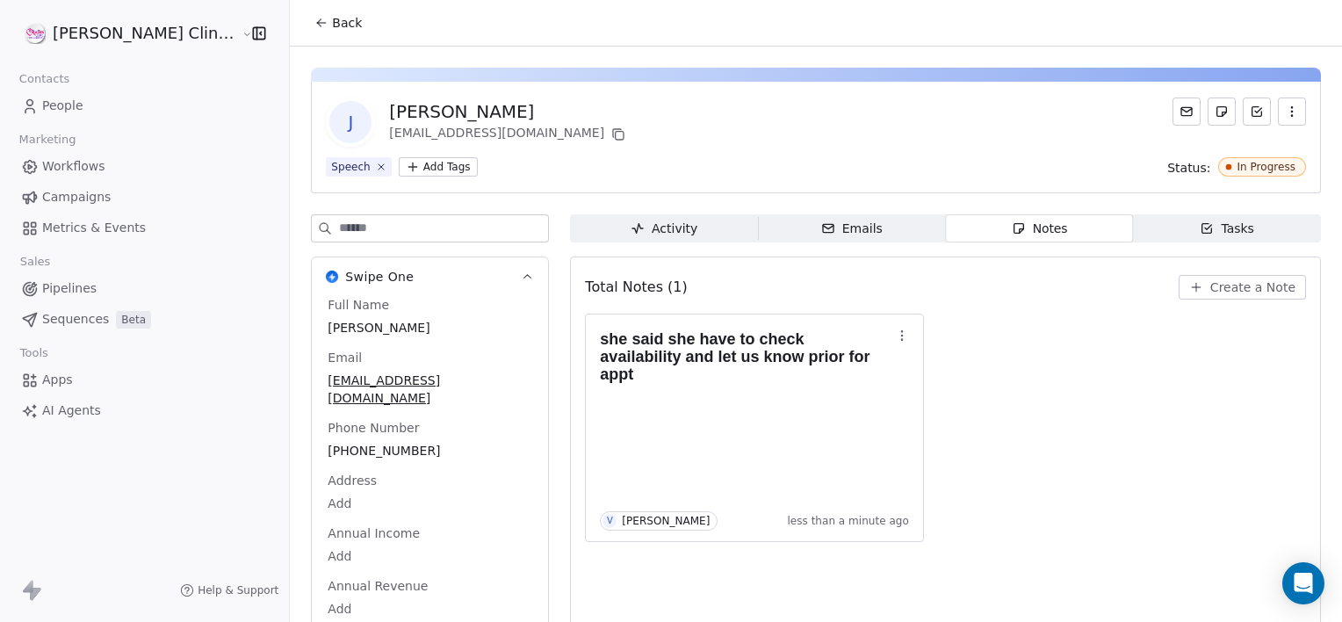
click at [332, 25] on span "Back" at bounding box center [347, 23] width 30 height 18
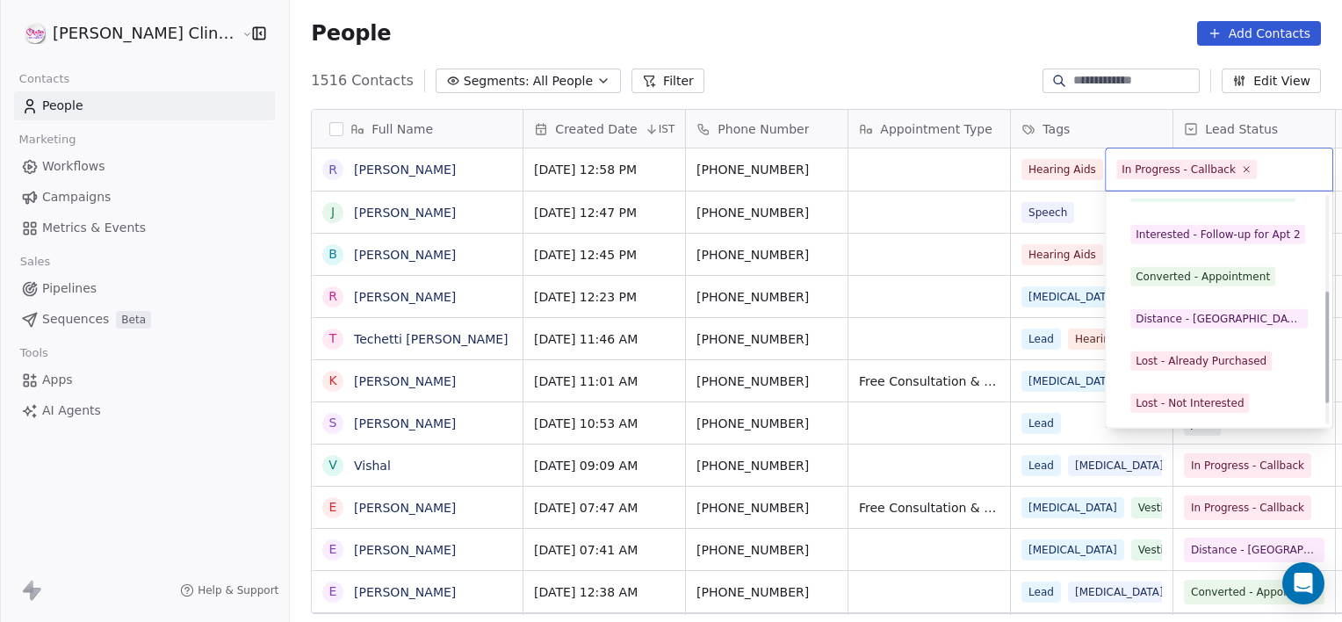
scroll to position [192, 0]
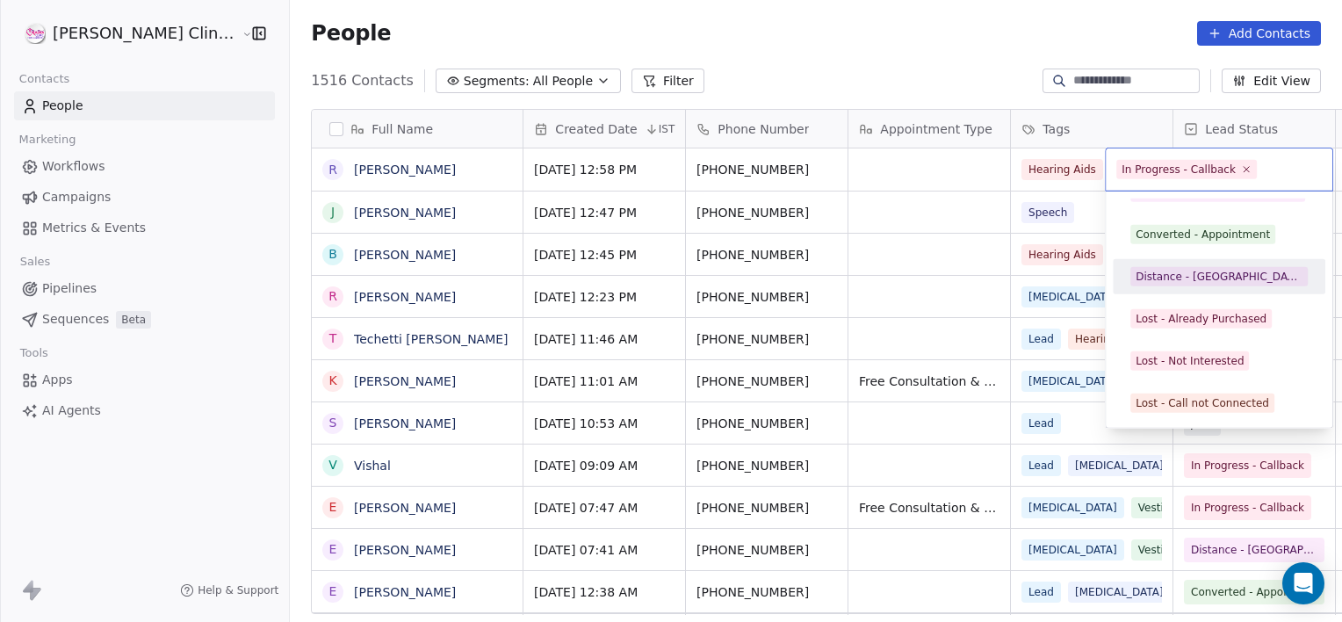
click at [1169, 278] on div "Distance - [GEOGRAPHIC_DATA]" at bounding box center [1218, 277] width 167 height 16
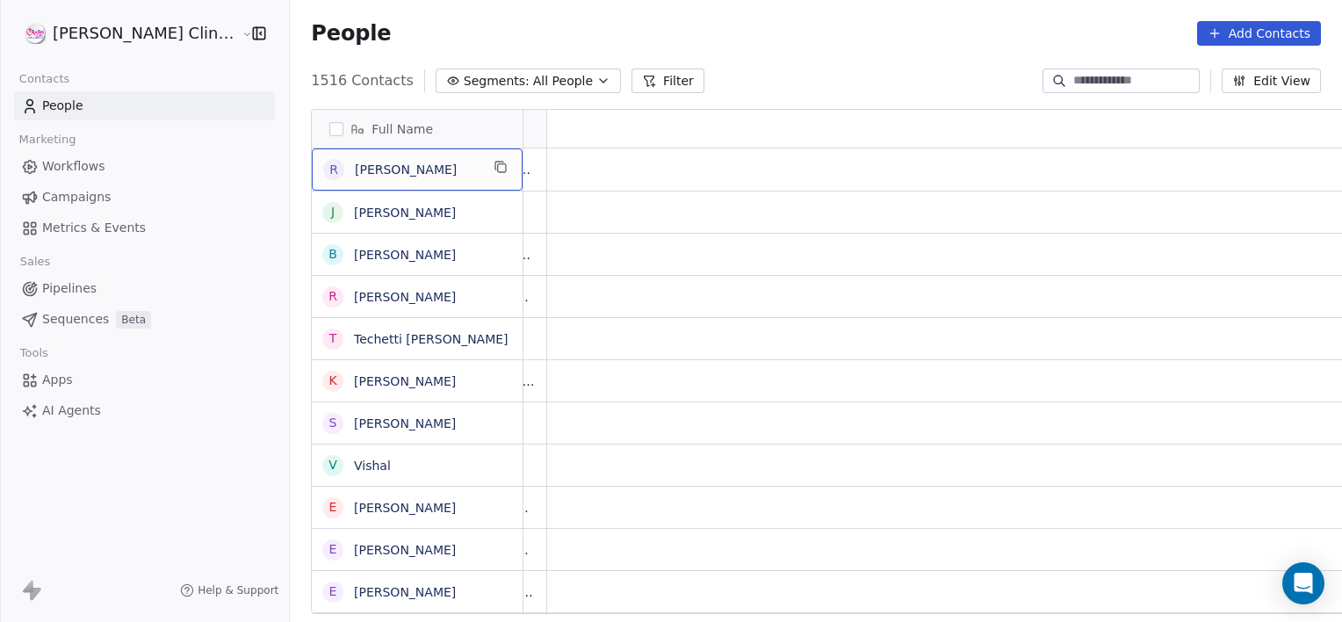
scroll to position [0, 0]
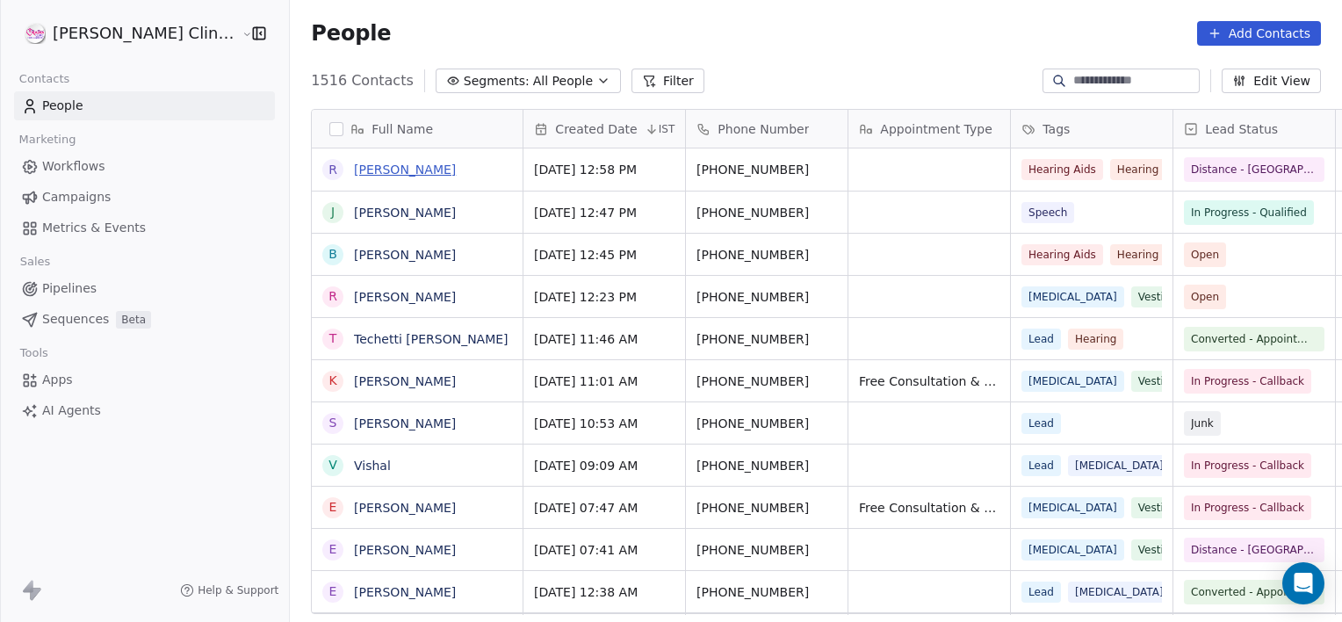
click at [354, 170] on link "[PERSON_NAME]" at bounding box center [405, 169] width 102 height 14
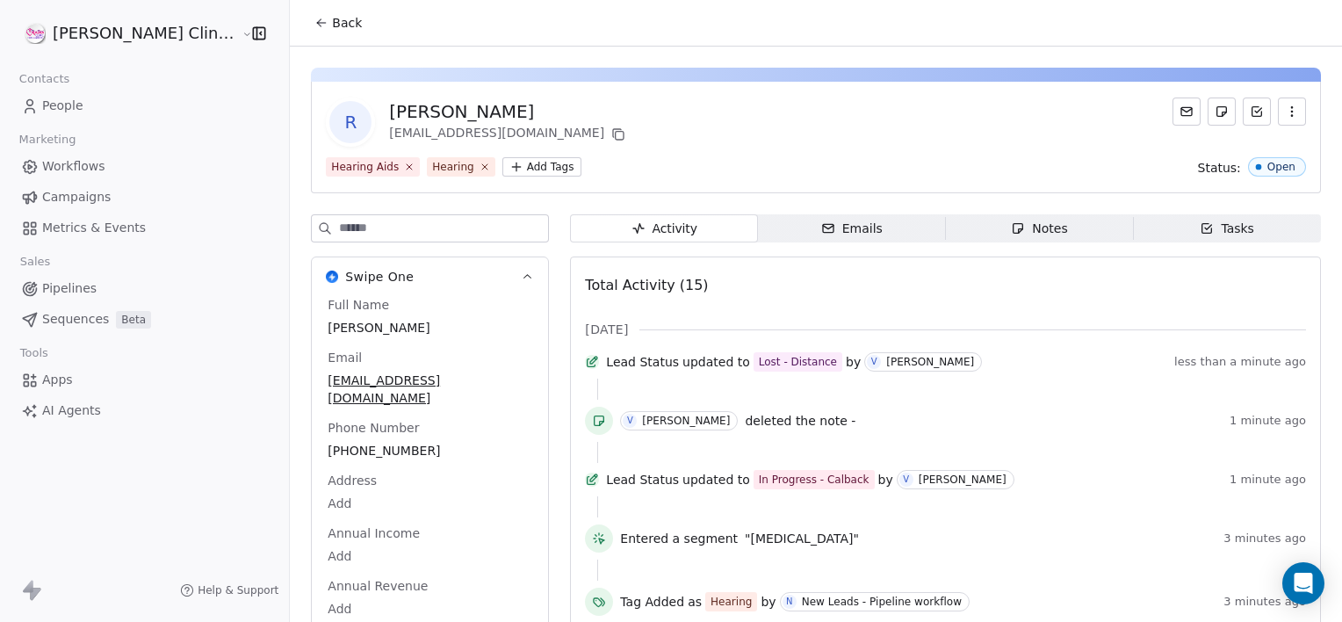
click at [1006, 239] on span "Notes Notes" at bounding box center [1040, 228] width 188 height 28
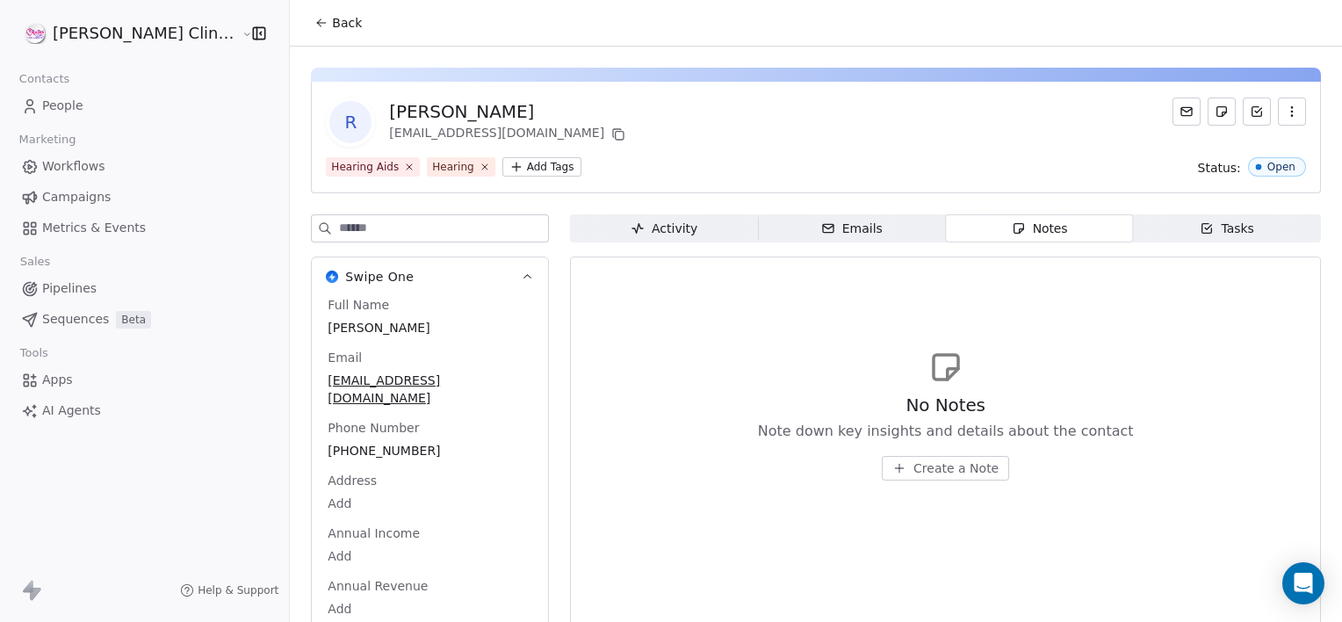
click at [913, 472] on span "Create a Note" at bounding box center [955, 468] width 85 height 18
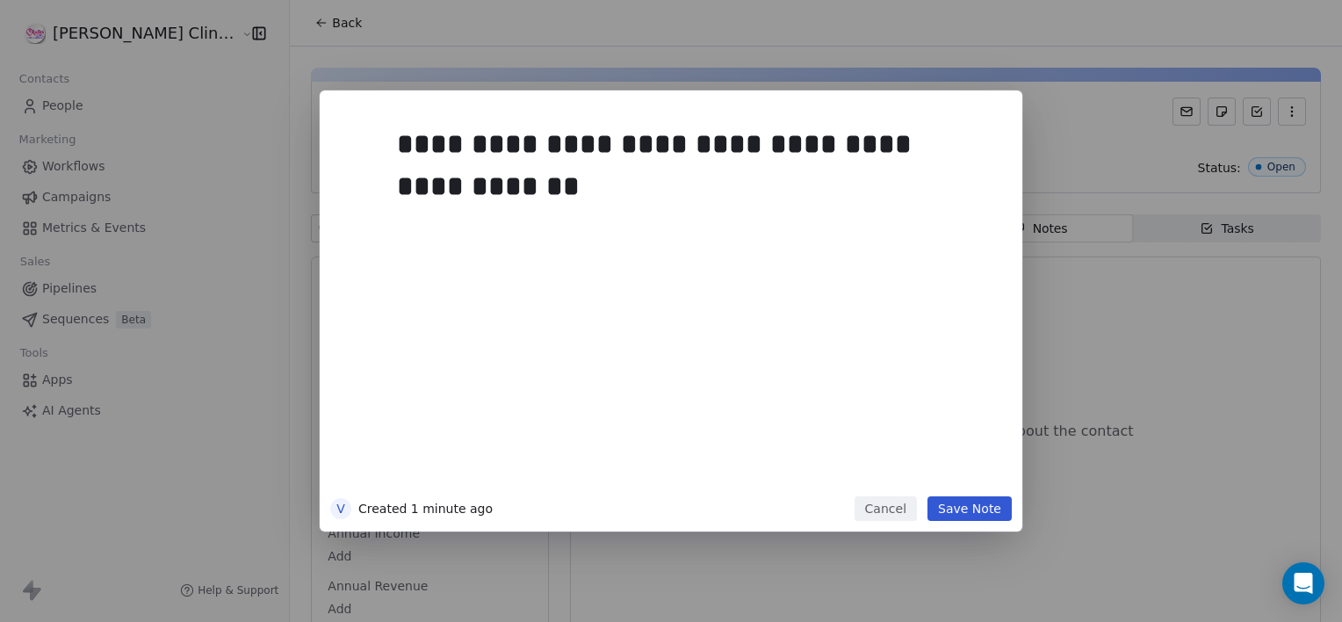
click at [977, 498] on button "Save Note" at bounding box center [969, 508] width 84 height 25
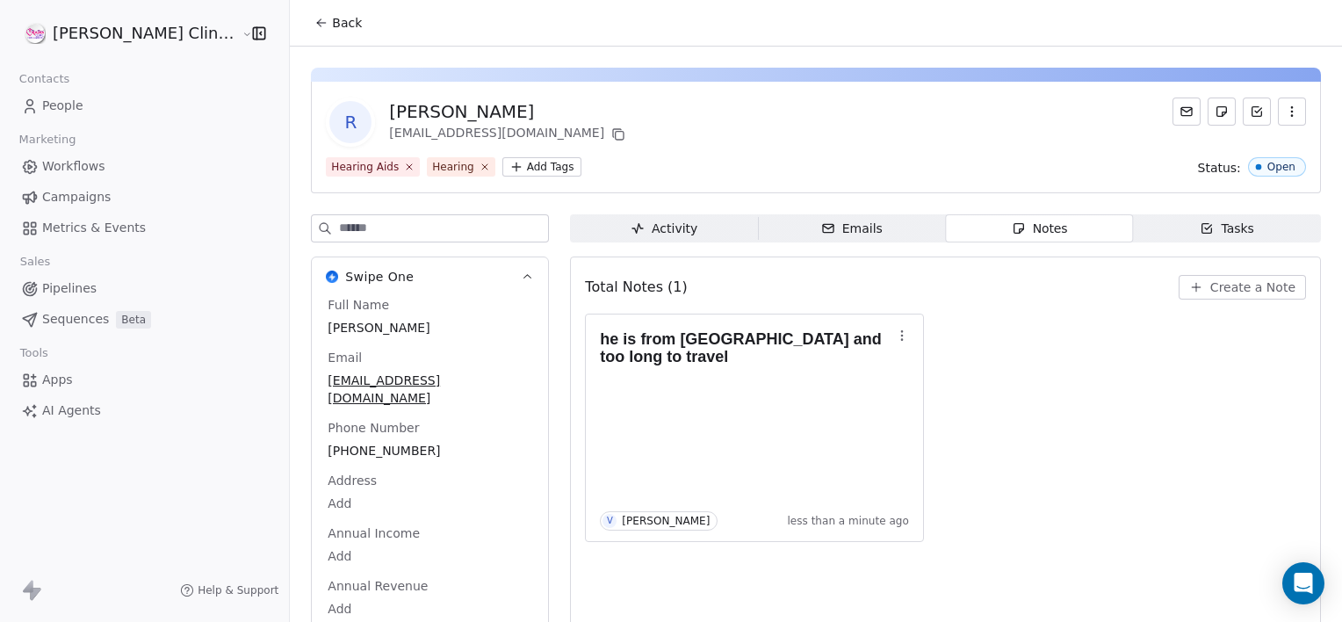
click at [332, 31] on span "Back" at bounding box center [347, 23] width 30 height 18
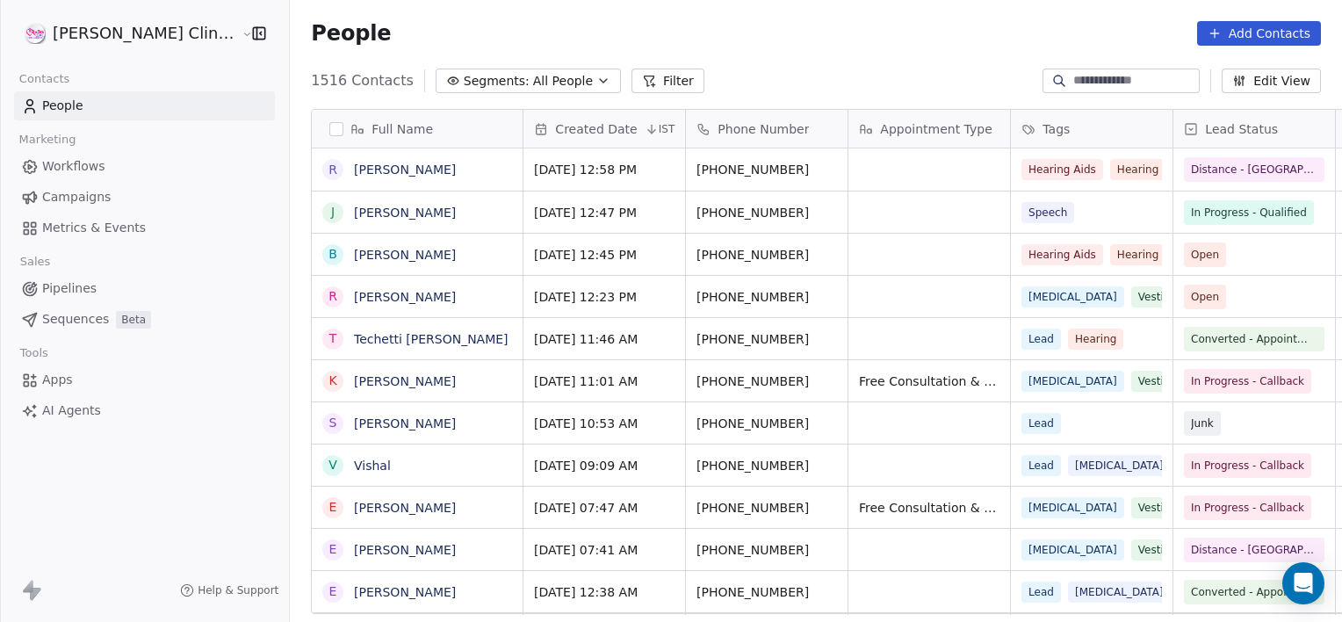
click at [311, 32] on span "People" at bounding box center [351, 33] width 80 height 26
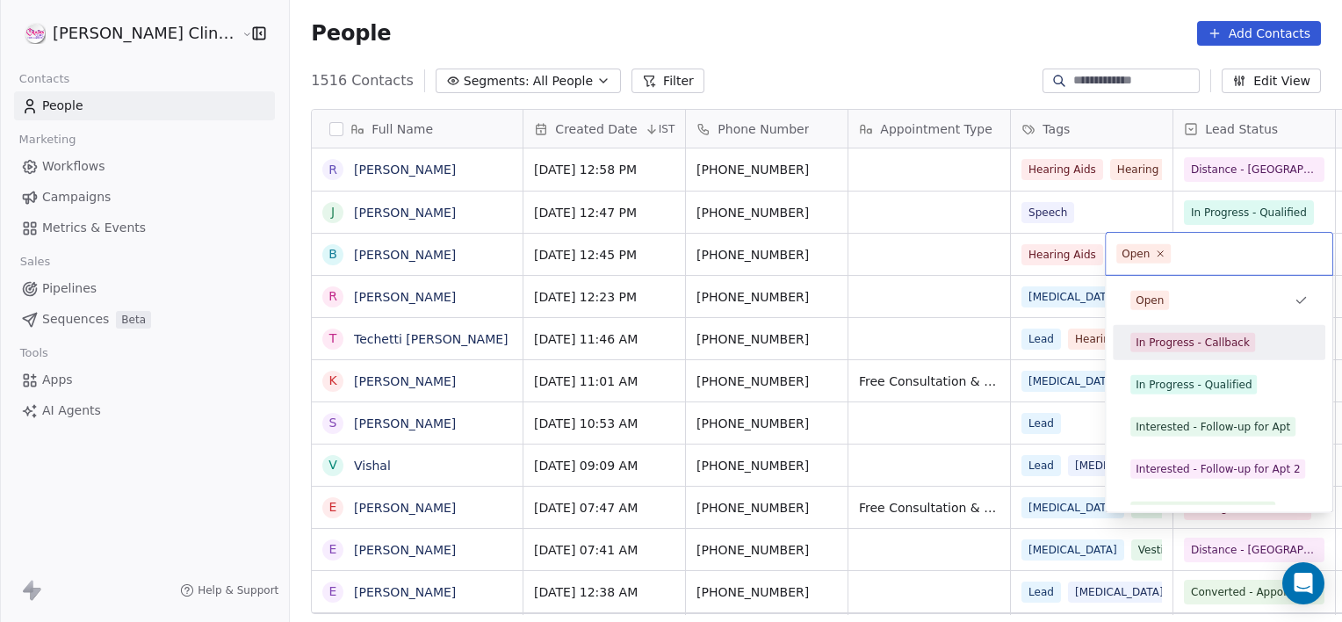
click at [1156, 340] on div "In Progress - Callback" at bounding box center [1192, 343] width 114 height 16
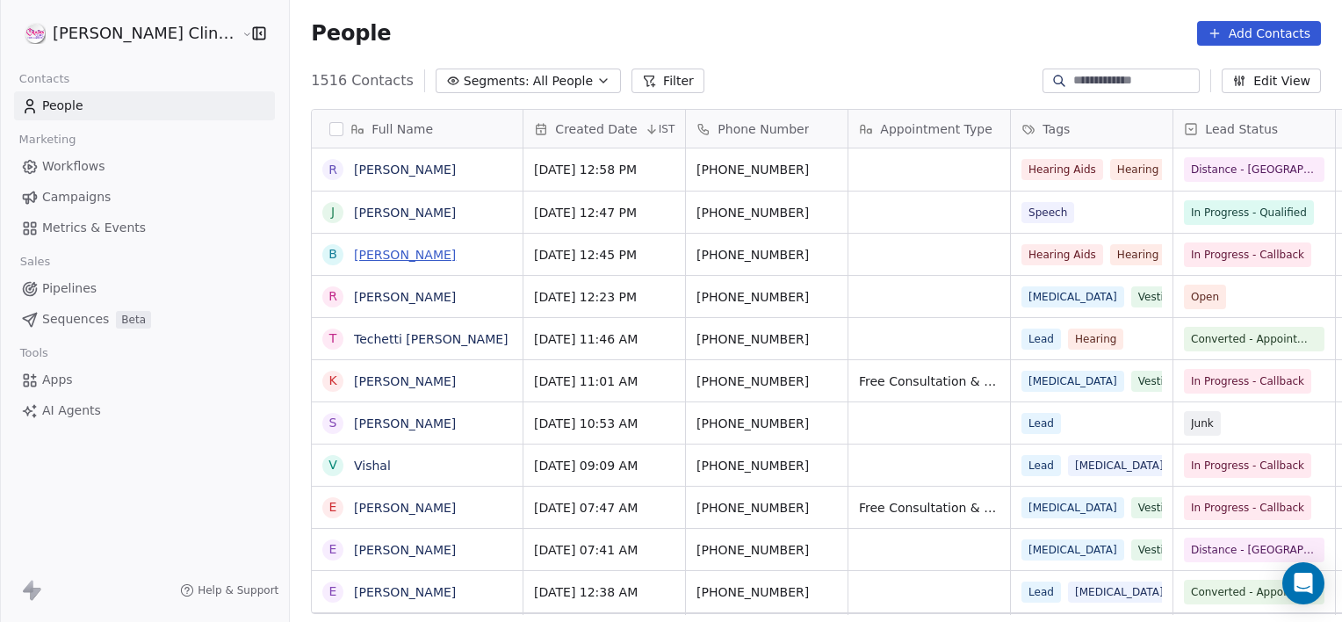
click at [354, 249] on link "[PERSON_NAME]" at bounding box center [405, 255] width 102 height 14
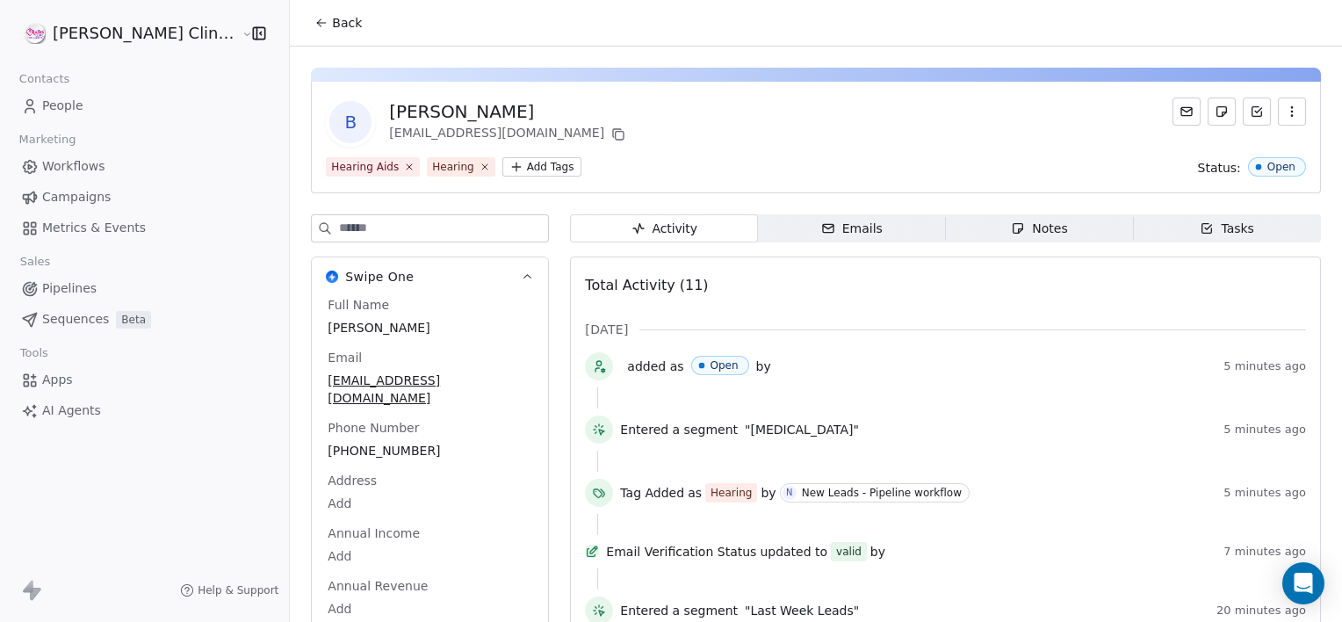
click at [962, 233] on span "Notes Notes" at bounding box center [1040, 228] width 188 height 28
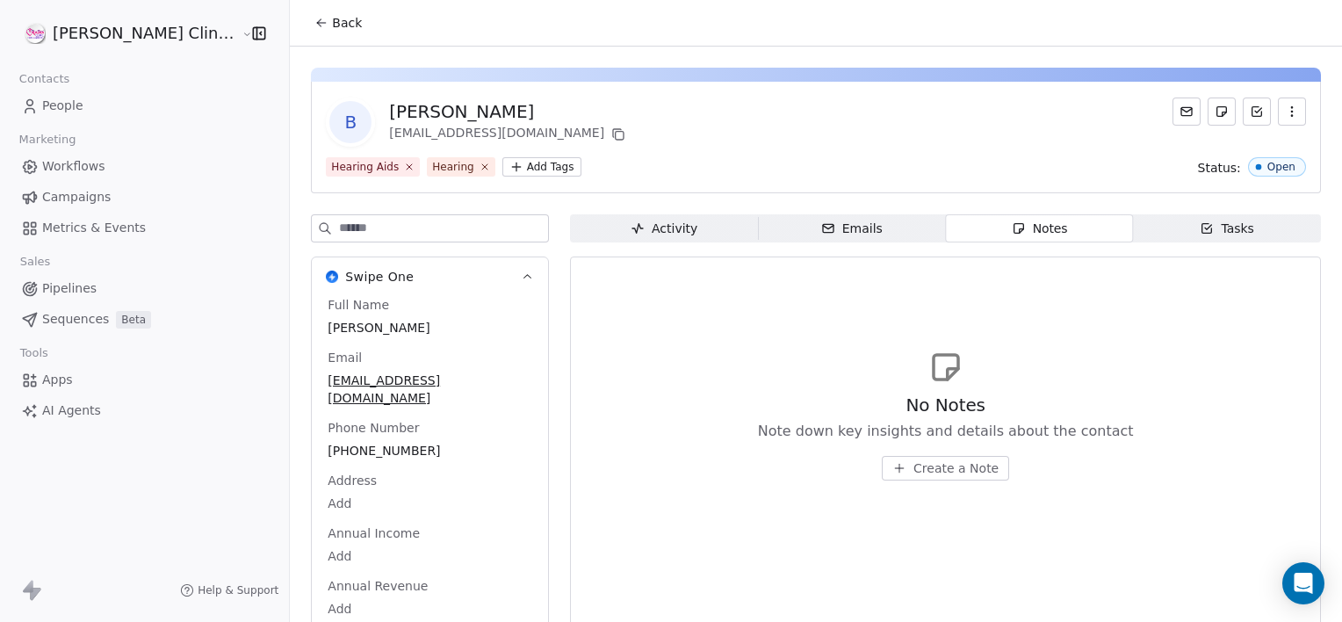
click at [913, 465] on span "Create a Note" at bounding box center [955, 468] width 85 height 18
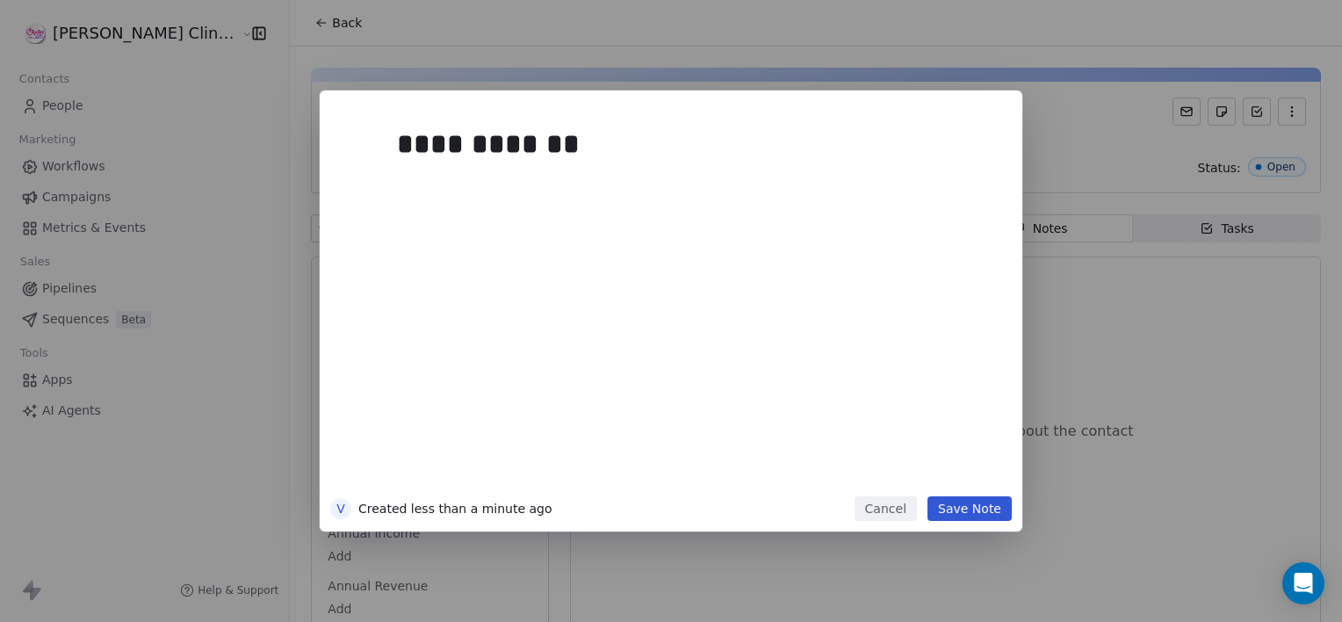
click at [984, 516] on button "Save Note" at bounding box center [969, 508] width 84 height 25
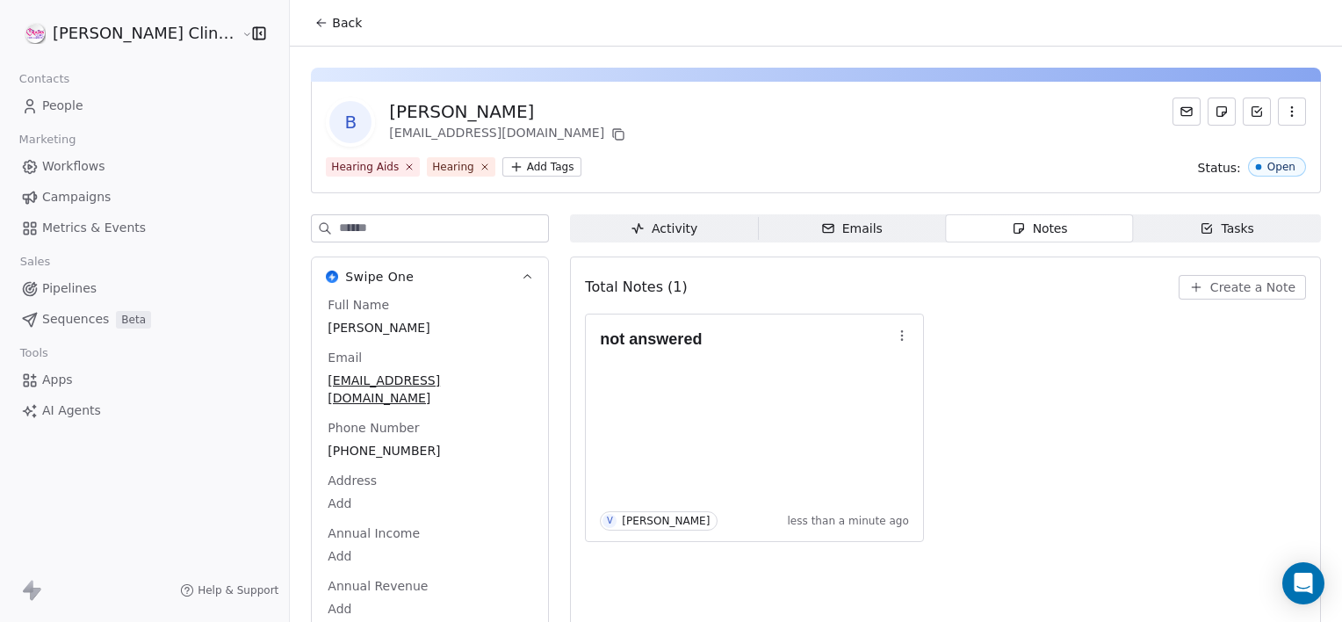
click at [304, 11] on button "Back" at bounding box center [338, 23] width 68 height 32
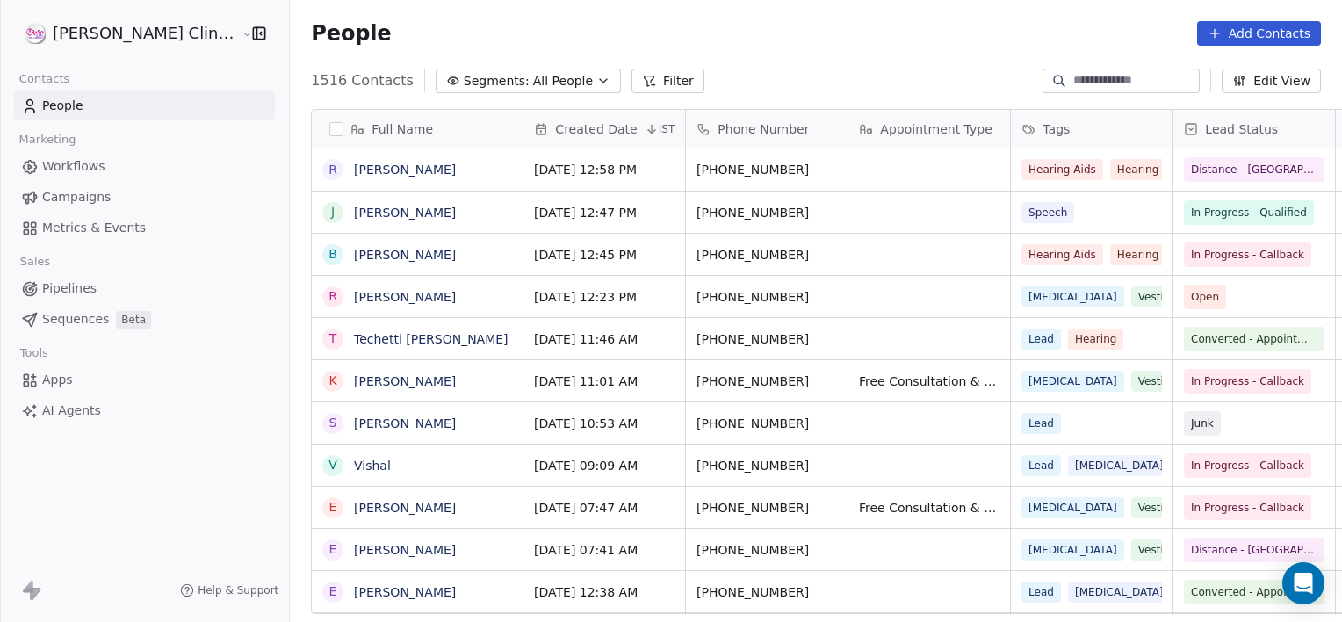
scroll to position [534, 1091]
drag, startPoint x: 910, startPoint y: 290, endPoint x: 878, endPoint y: 331, distance: 52.0
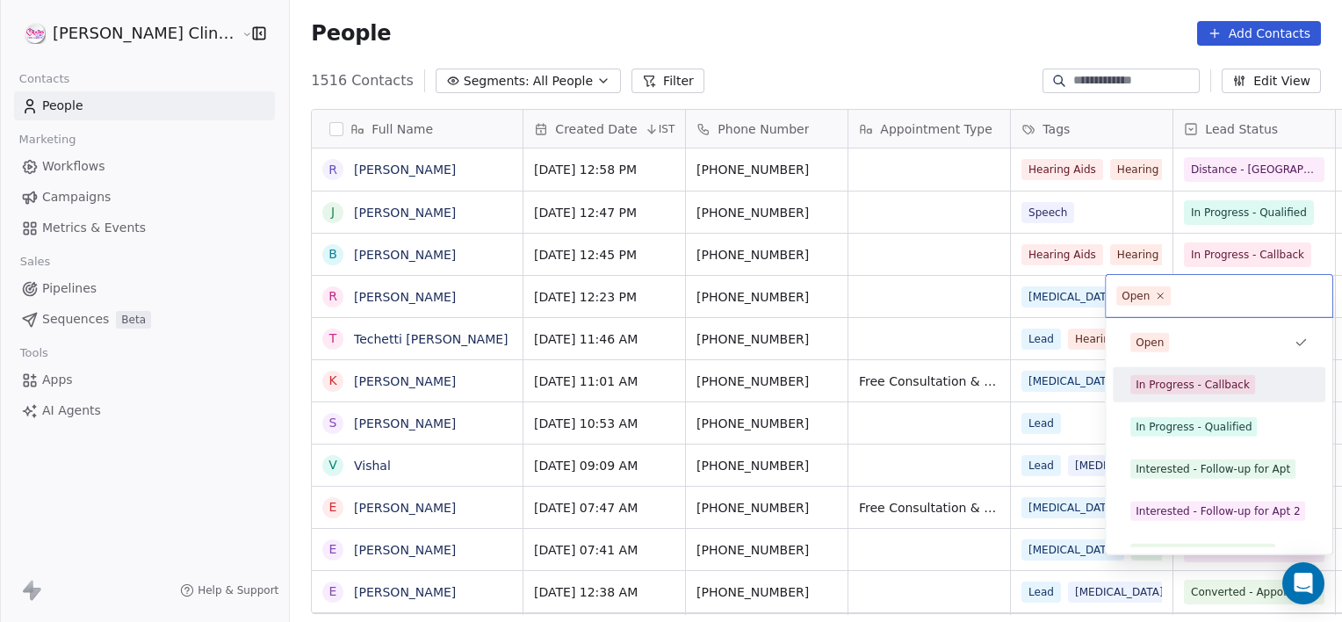
click at [1164, 378] on div "In Progress - Callback" at bounding box center [1192, 385] width 114 height 16
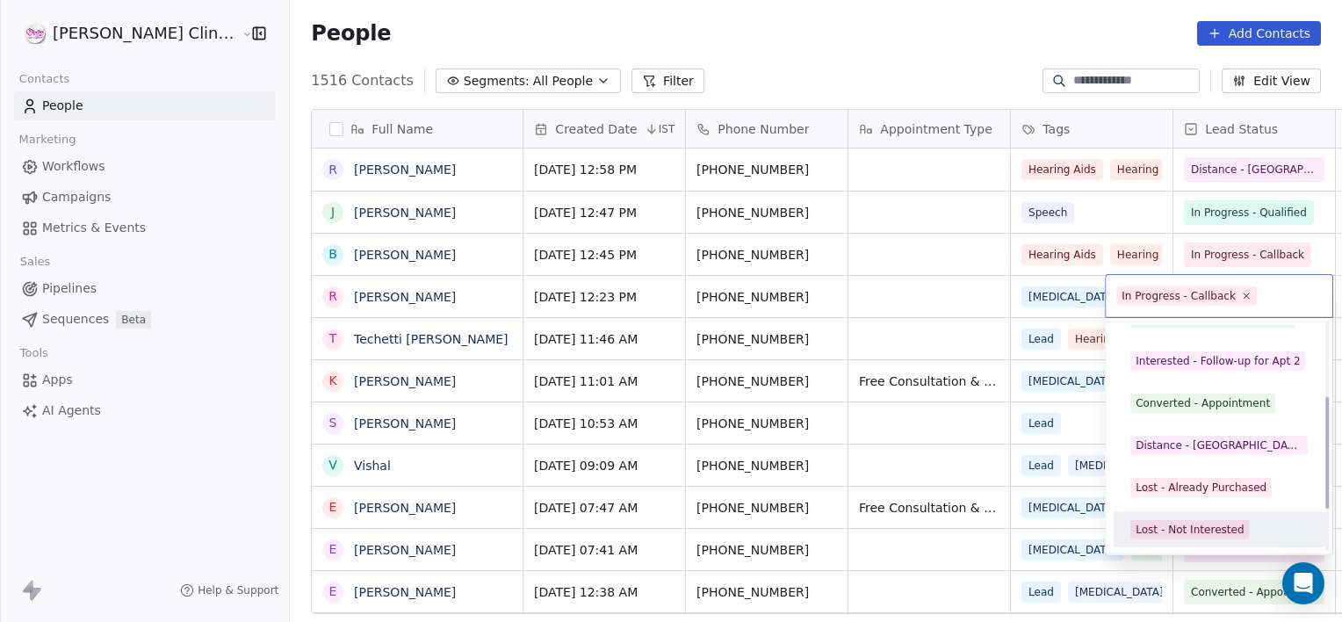
scroll to position [192, 0]
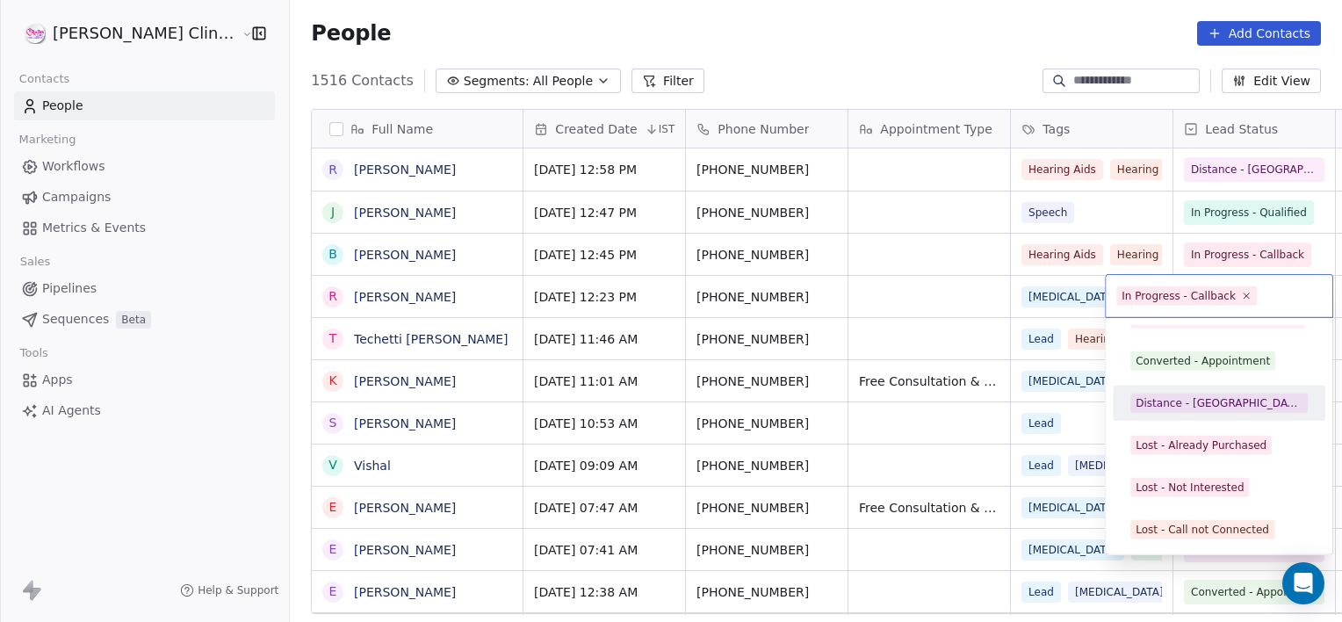
click at [1185, 398] on div "Distance - [GEOGRAPHIC_DATA]" at bounding box center [1218, 403] width 167 height 16
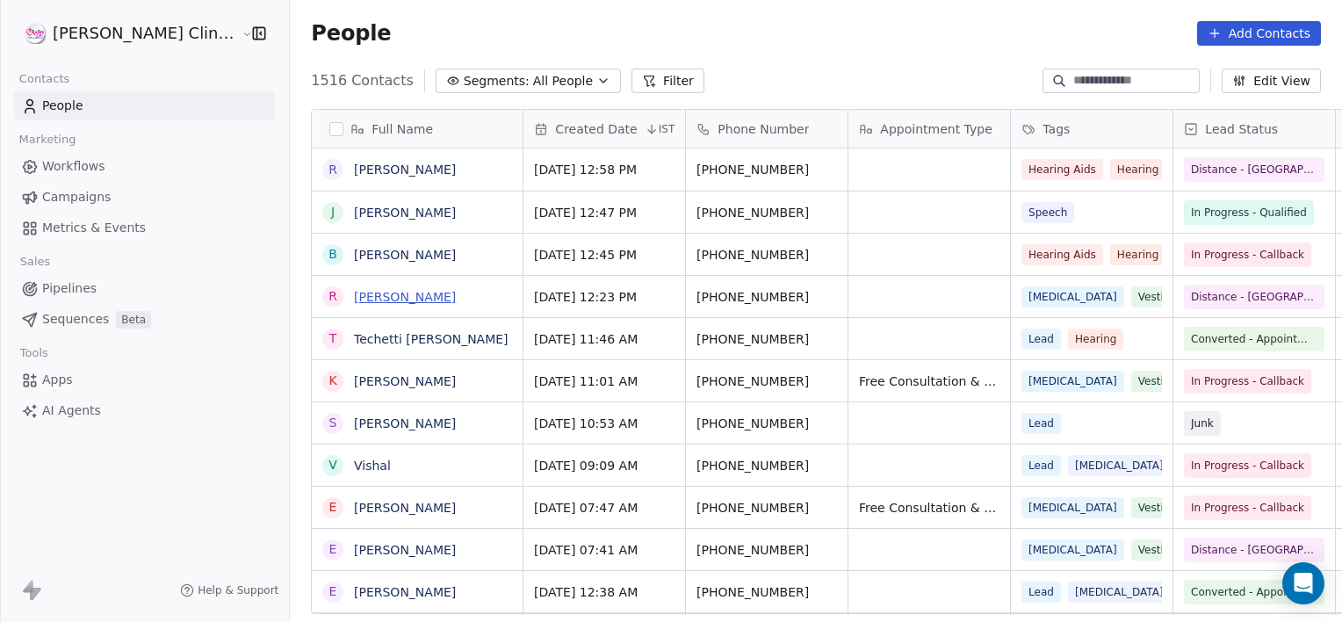
click at [354, 301] on link "[PERSON_NAME]" at bounding box center [405, 297] width 102 height 14
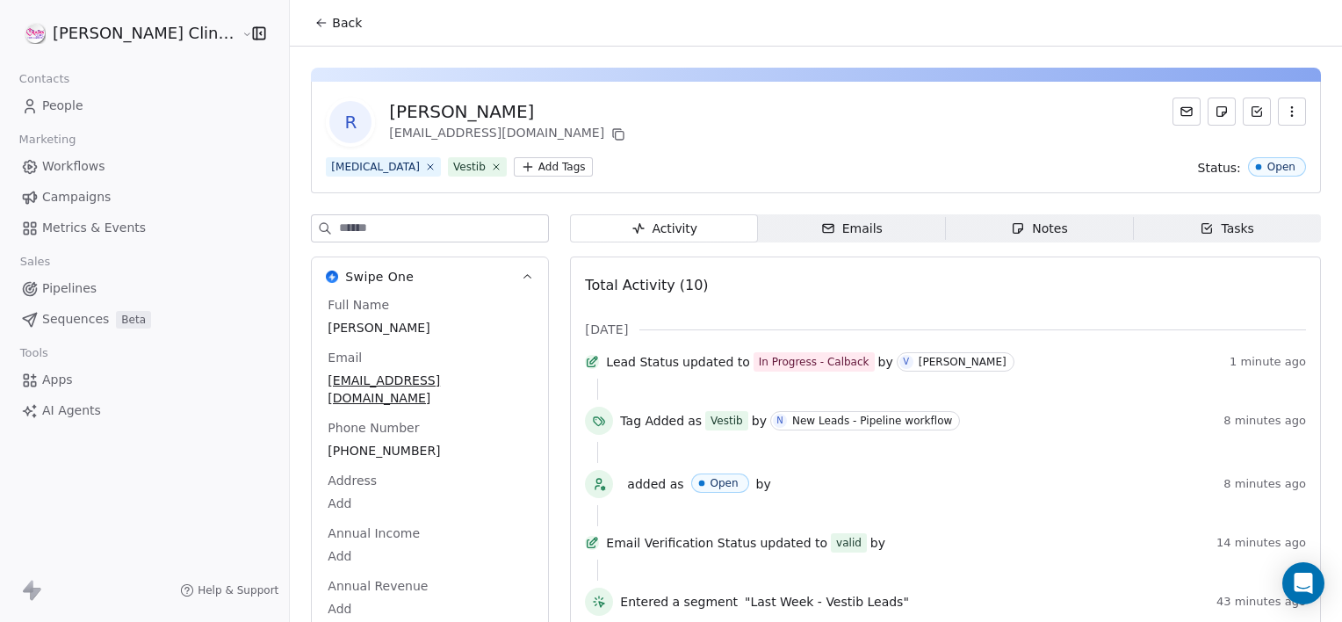
click at [950, 229] on span "Notes Notes" at bounding box center [1040, 228] width 188 height 28
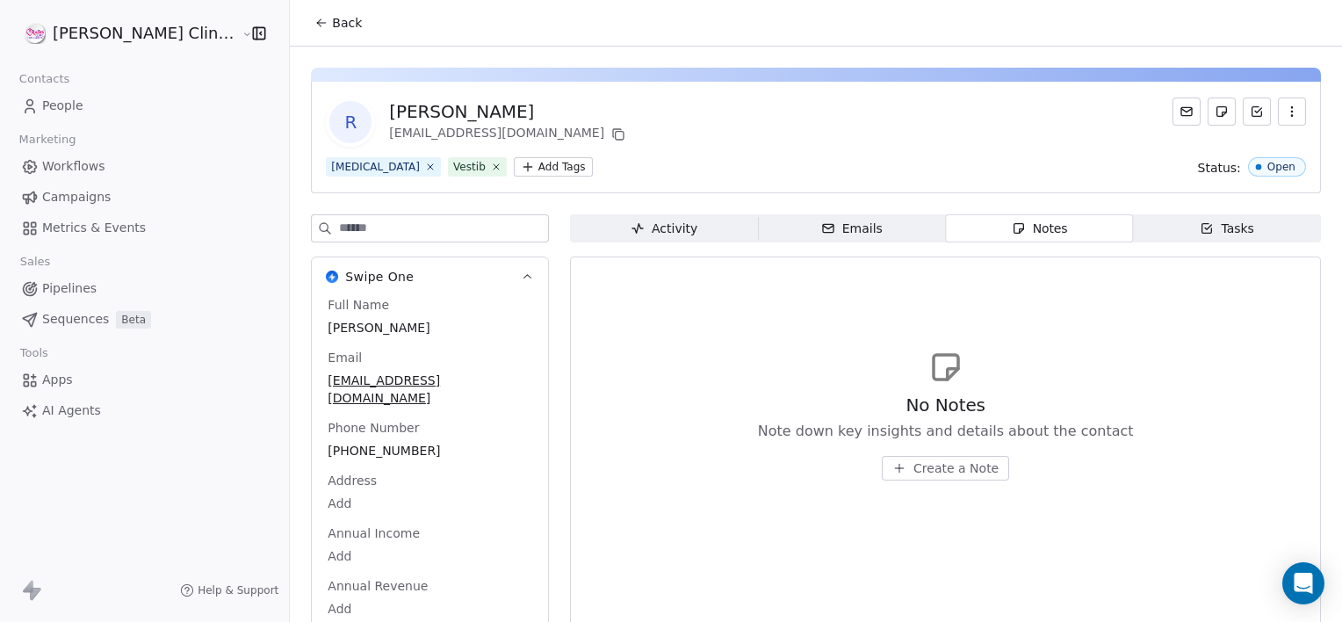
click at [882, 458] on button "Create a Note" at bounding box center [945, 468] width 127 height 25
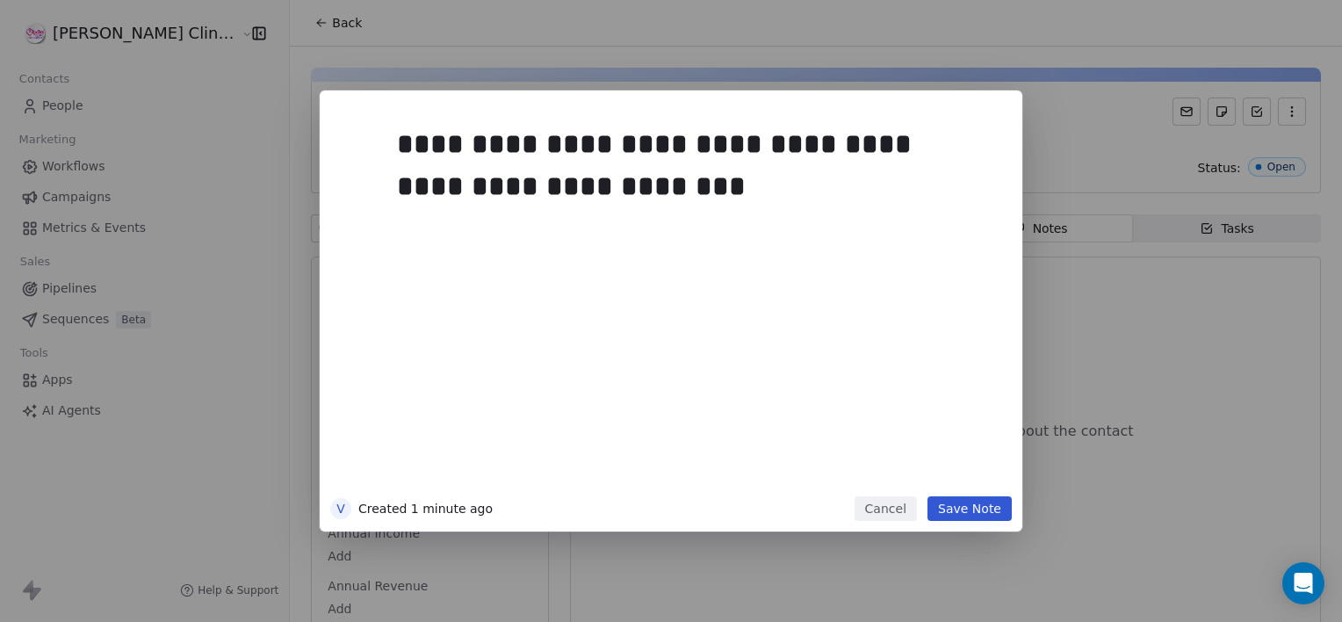
click at [968, 506] on button "Save Note" at bounding box center [969, 508] width 84 height 25
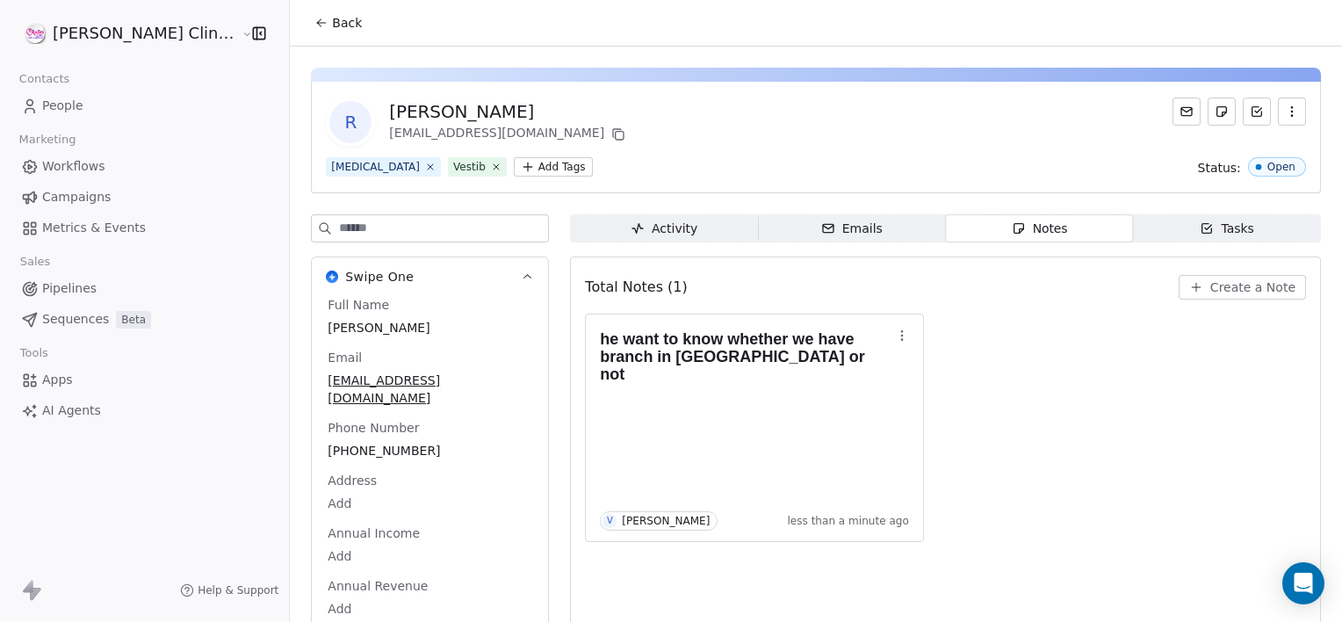
click at [332, 28] on span "Back" at bounding box center [347, 23] width 30 height 18
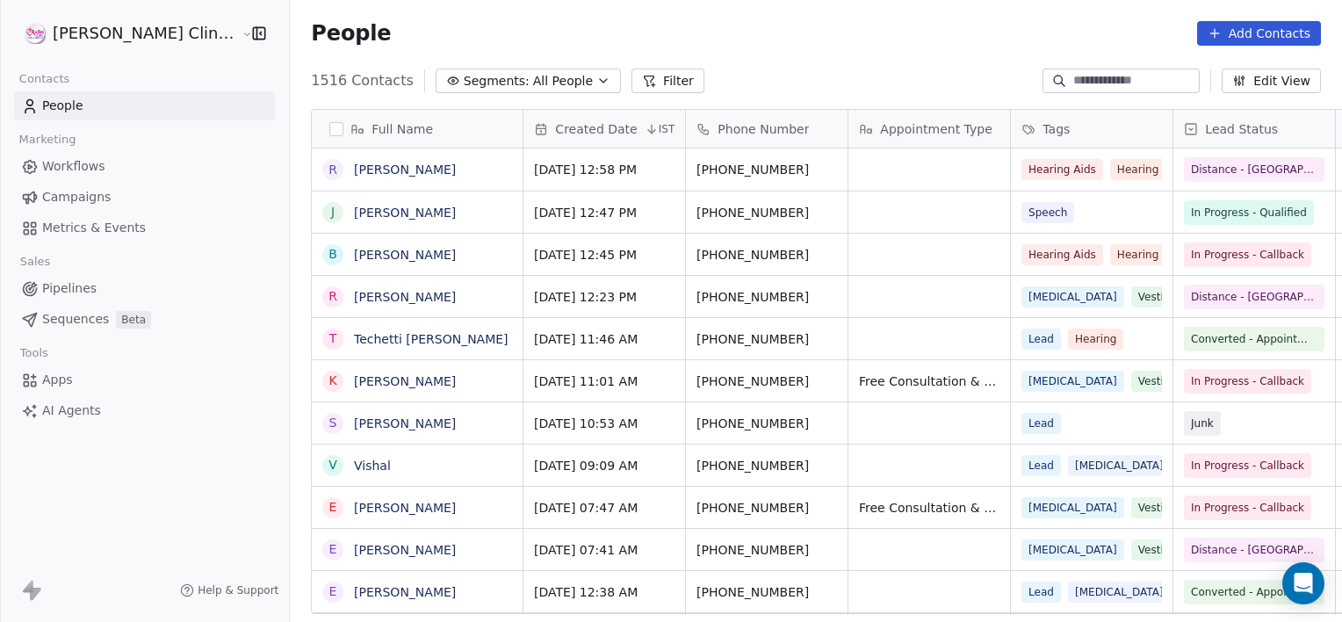
scroll to position [534, 1091]
click at [356, 175] on link "[PERSON_NAME]" at bounding box center [405, 169] width 102 height 14
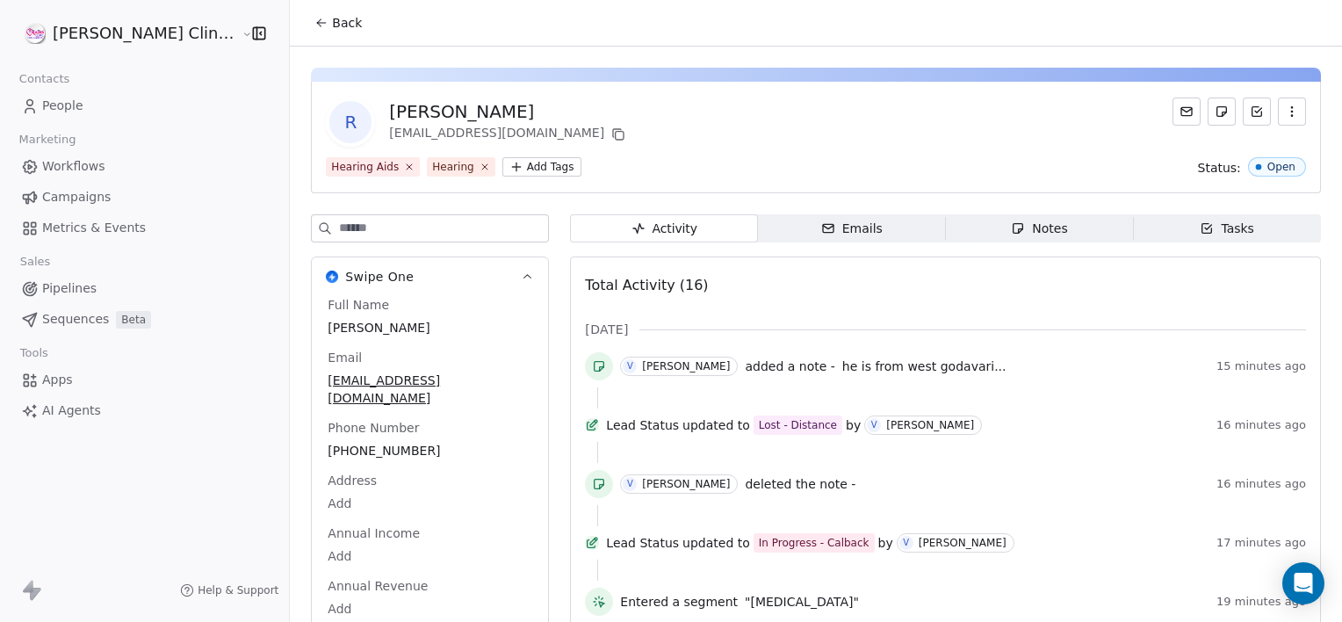
click at [947, 226] on span "Notes Notes" at bounding box center [1040, 228] width 188 height 28
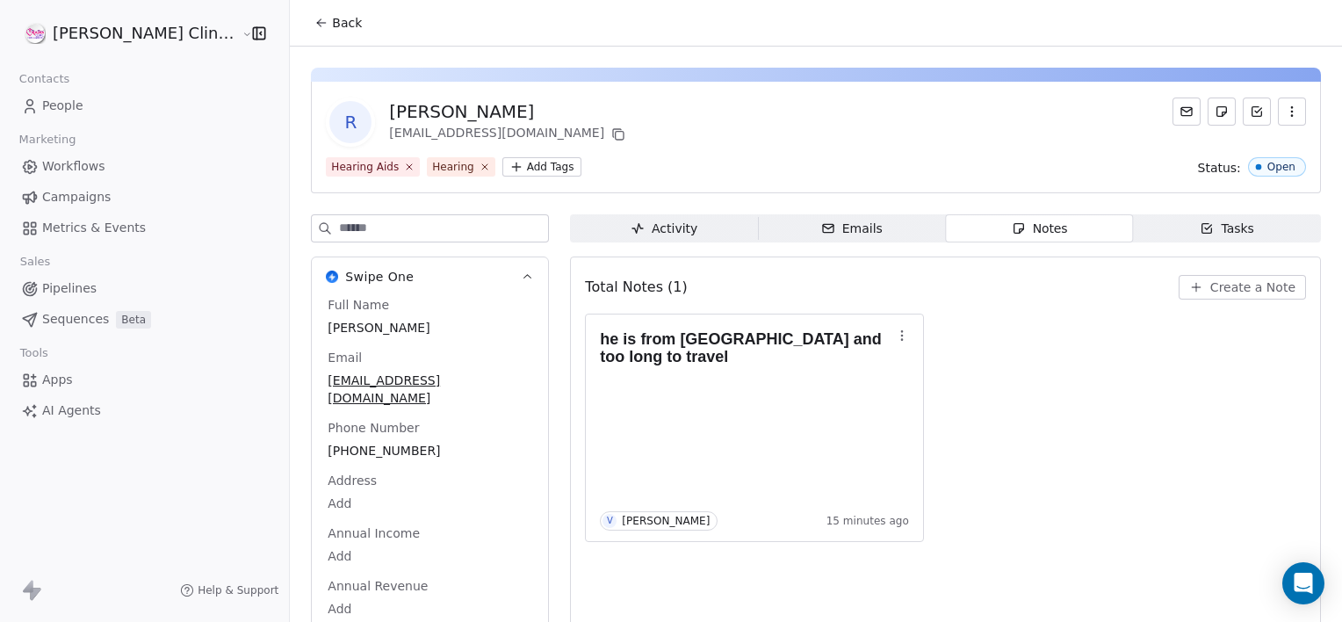
click at [304, 19] on button "Back" at bounding box center [338, 23] width 68 height 32
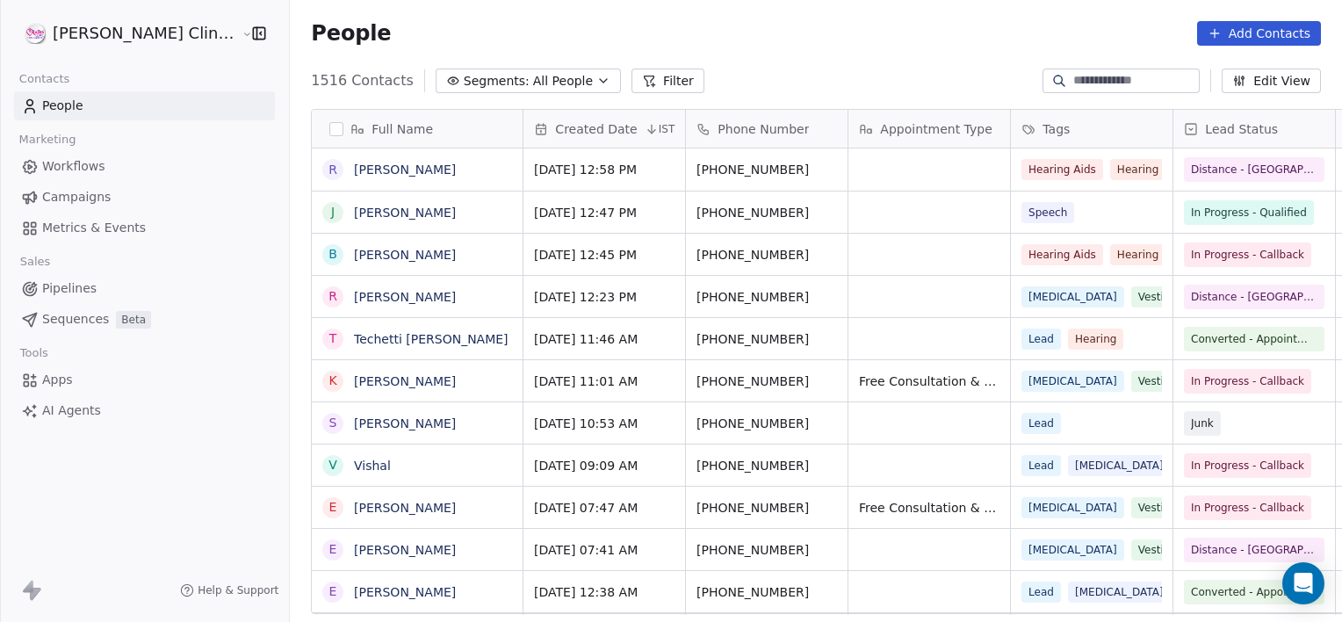
scroll to position [534, 1091]
click at [1087, 81] on input at bounding box center [1134, 81] width 123 height 18
type input "****"
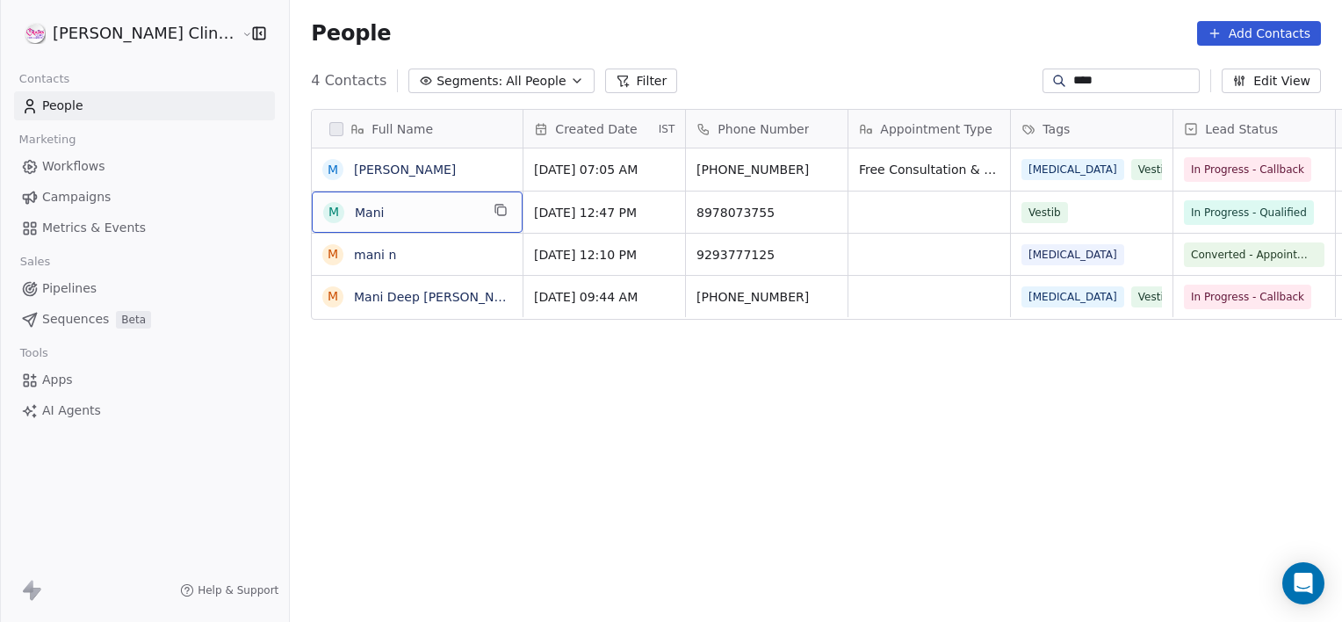
click at [355, 219] on span "Mani" at bounding box center [417, 213] width 125 height 18
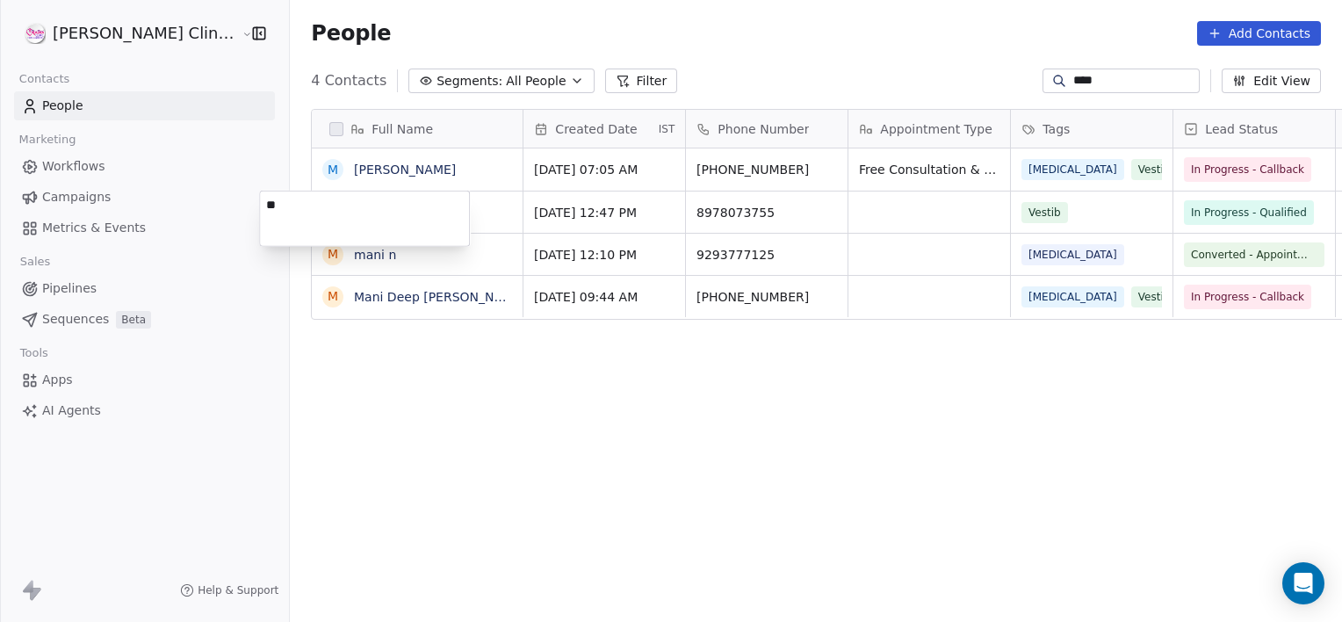
type textarea "*"
type textarea "**********"
click at [417, 226] on textarea "**********" at bounding box center [364, 218] width 209 height 54
click at [823, 238] on html "[PERSON_NAME] Clinic External Contacts People Marketing Workflows Campaigns Met…" at bounding box center [671, 311] width 1342 height 622
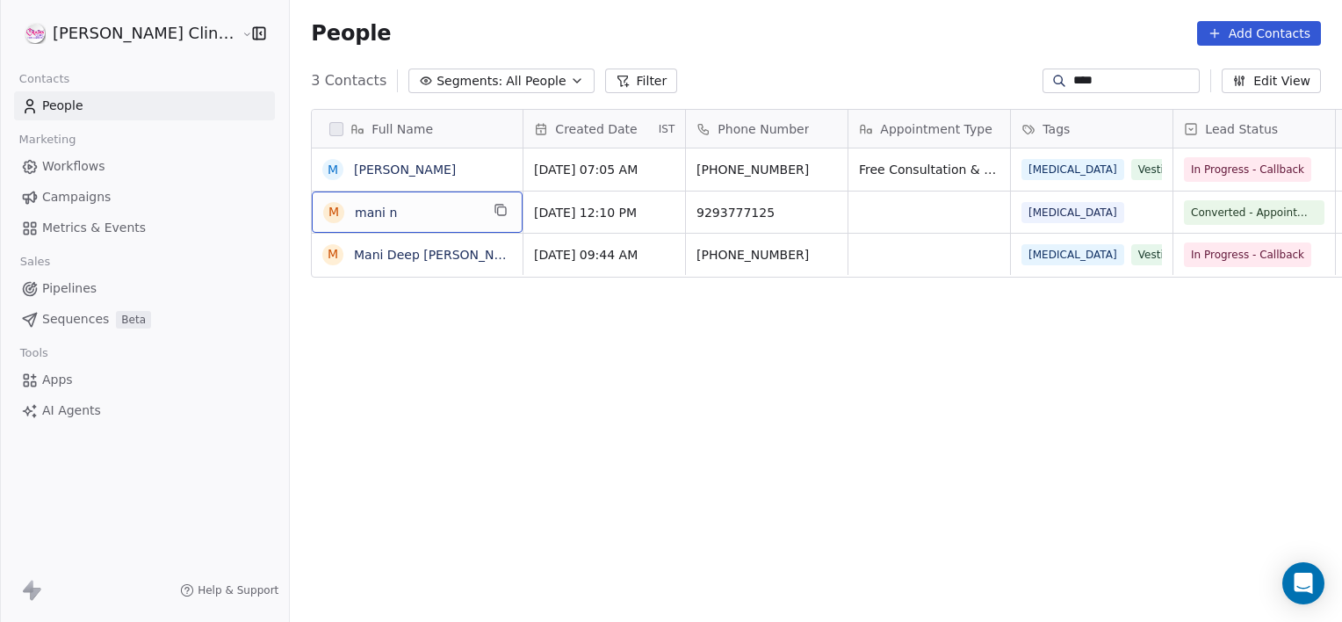
click at [1114, 77] on input "****" at bounding box center [1134, 81] width 123 height 18
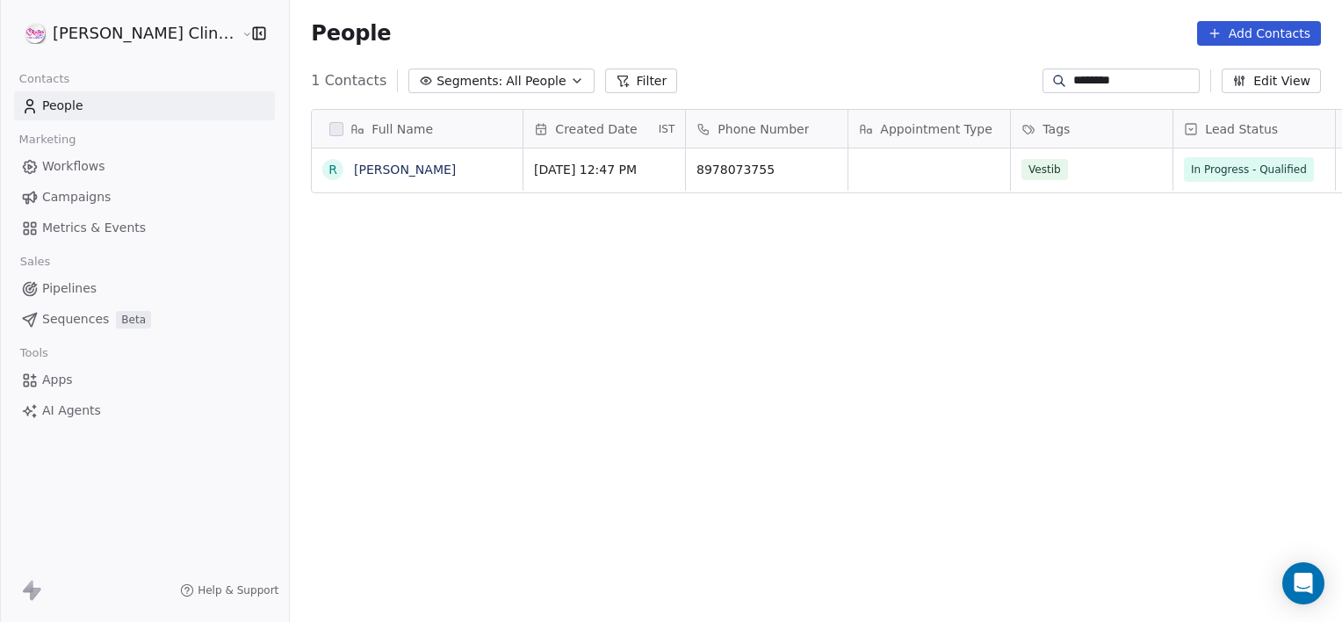
type input "********"
click at [490, 175] on button "grid" at bounding box center [500, 166] width 21 height 21
click at [823, 165] on icon "grid" at bounding box center [827, 168] width 8 height 8
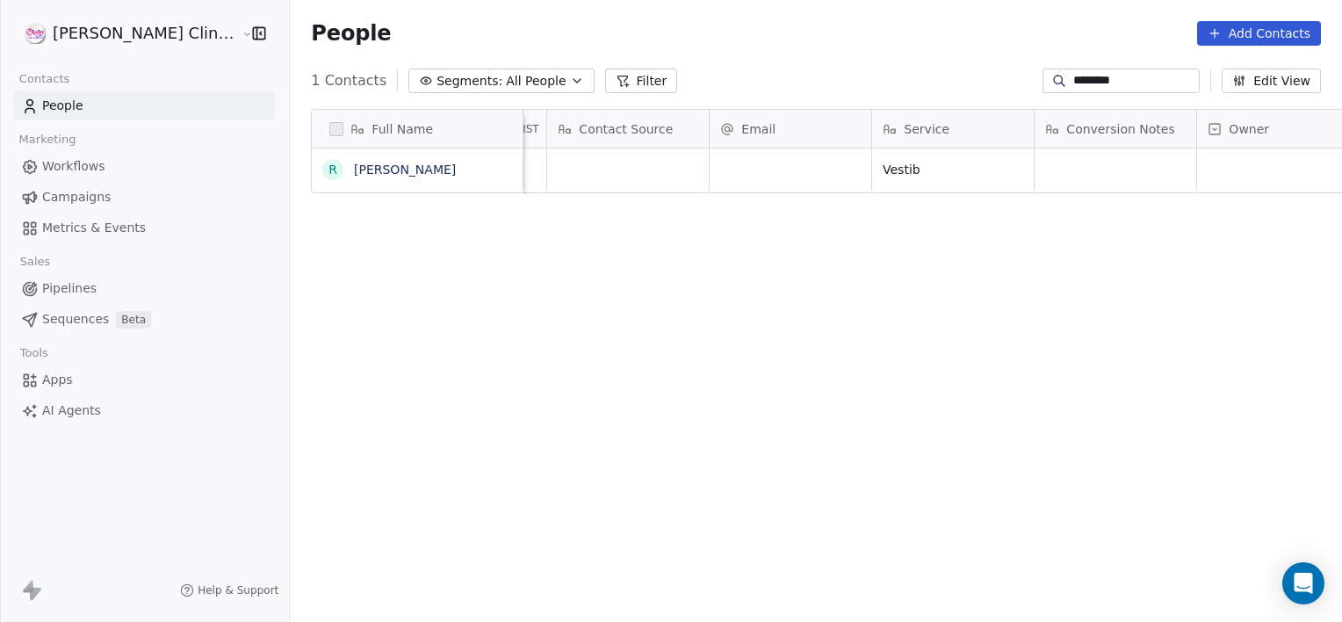
scroll to position [0, 1643]
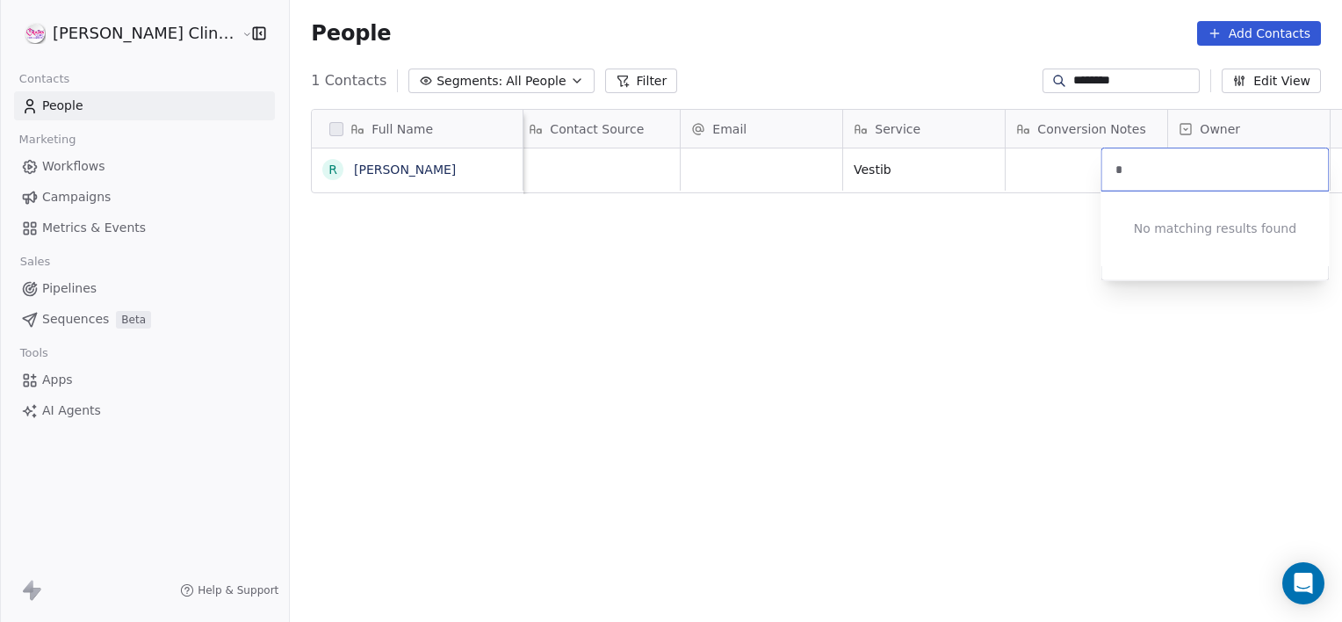
click at [1193, 179] on div at bounding box center [1214, 169] width 227 height 42
click at [1141, 163] on input "text" at bounding box center [1214, 169] width 205 height 19
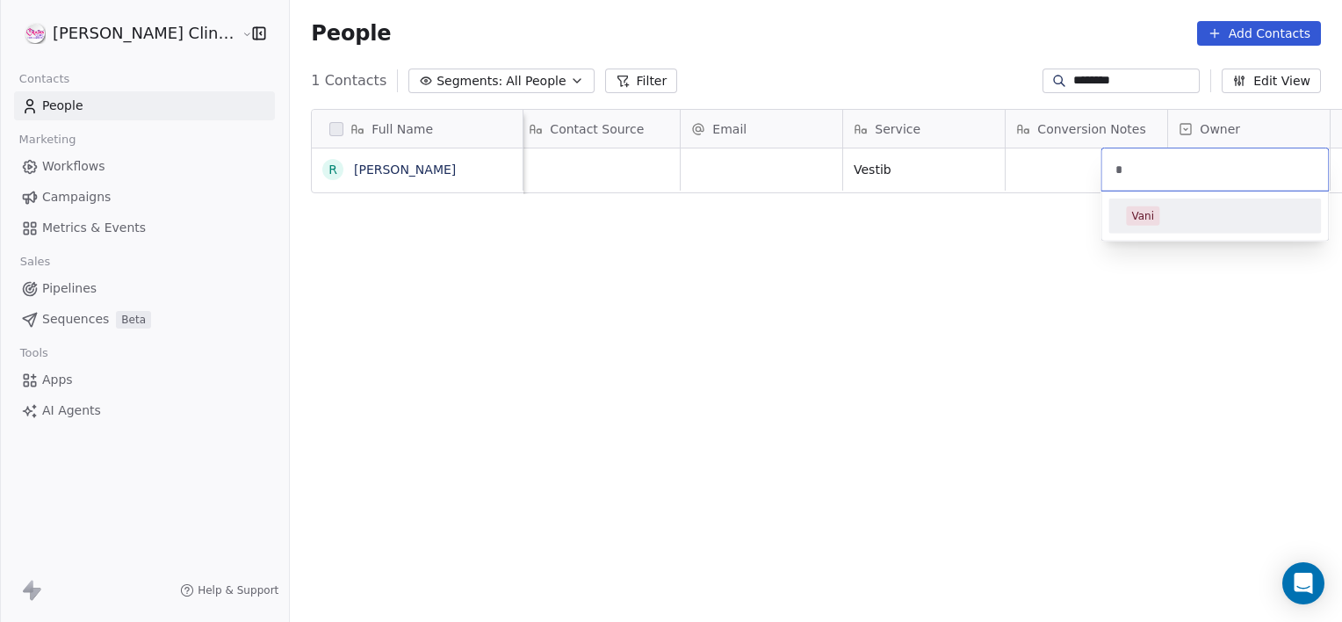
type input "*"
click at [1135, 214] on div "Vani" at bounding box center [1142, 216] width 23 height 16
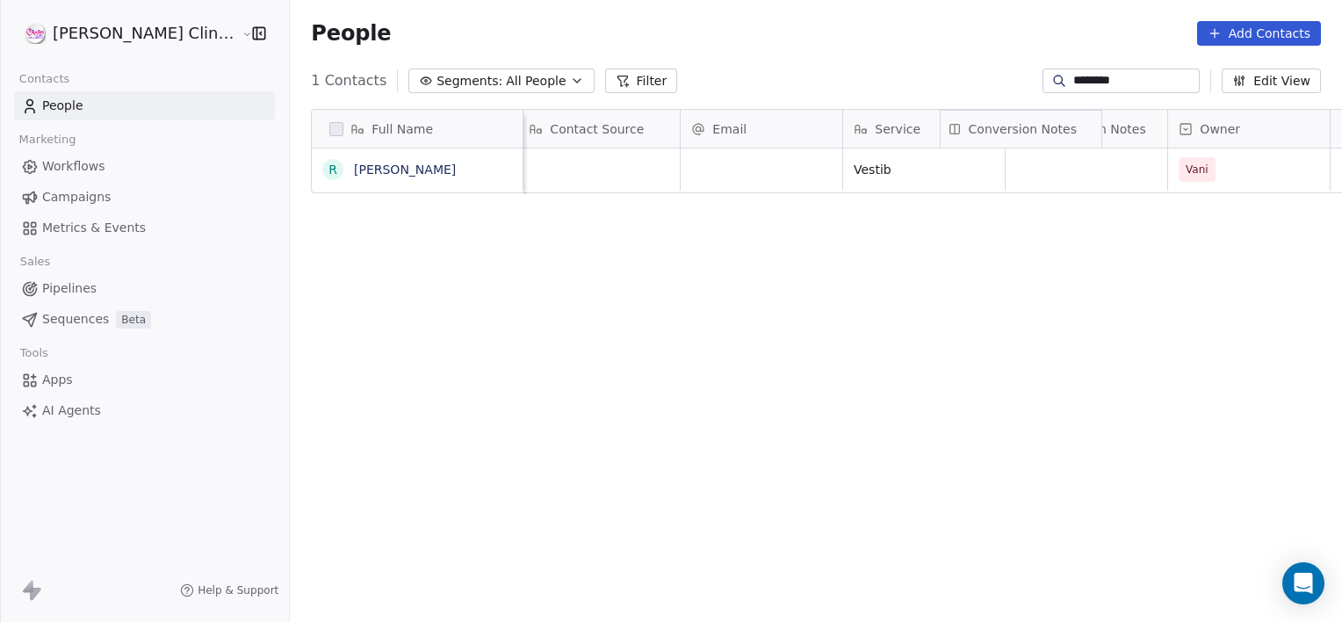
drag, startPoint x: 1005, startPoint y: 143, endPoint x: 990, endPoint y: 162, distance: 23.7
click at [987, 166] on div "Full Name R [PERSON_NAME] Internal Notes Notes Appointment Date IST Contact Sou…" at bounding box center [842, 152] width 1061 height 84
click at [1006, 166] on div "grid" at bounding box center [1087, 169] width 162 height 42
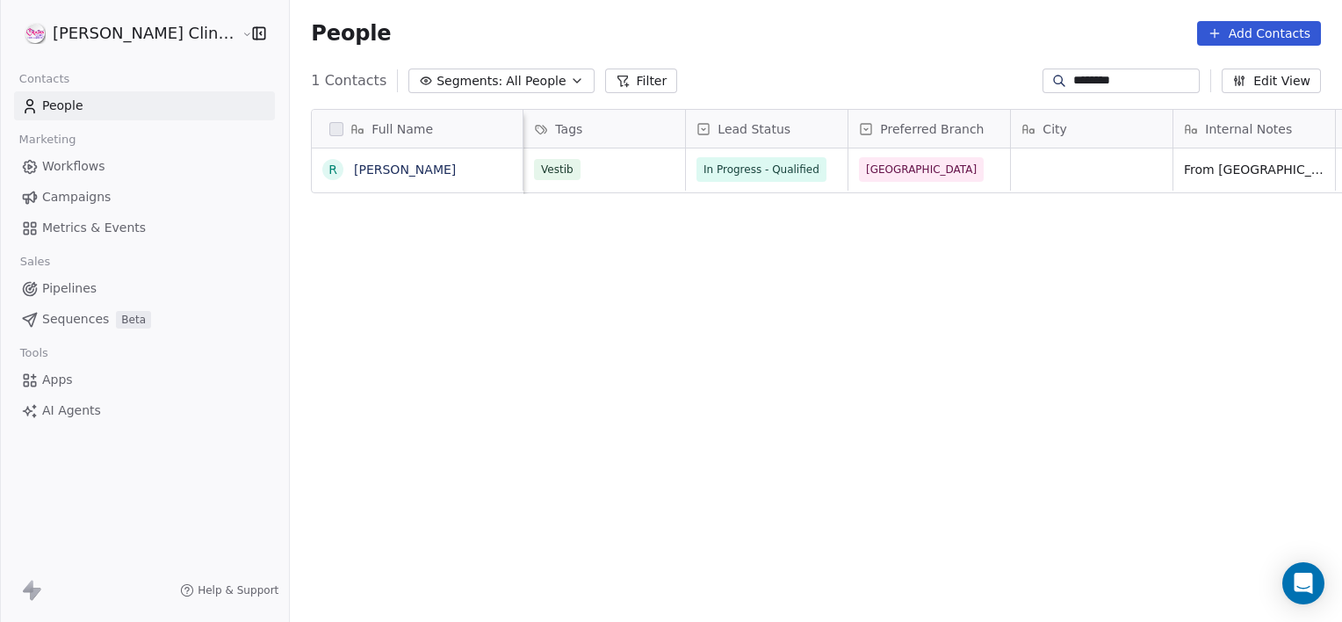
scroll to position [0, 325]
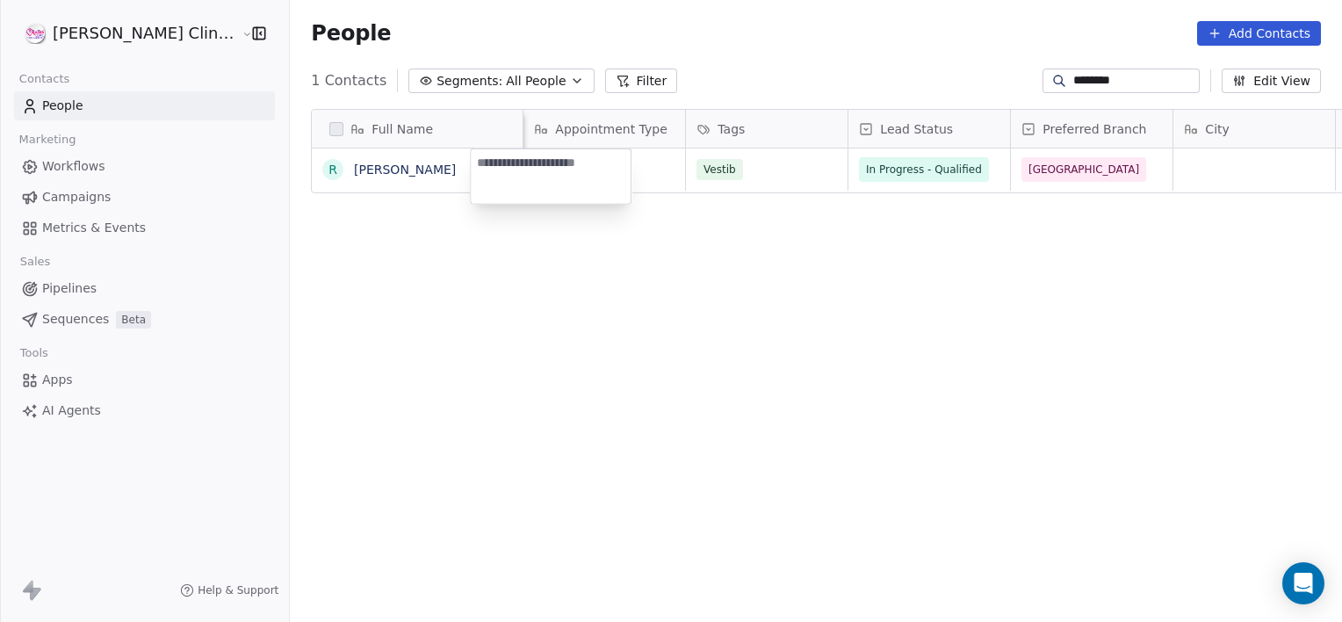
type textarea "*"
click at [604, 163] on textarea "**********" at bounding box center [551, 176] width 160 height 54
type textarea "**********"
click at [628, 222] on div "Full Name R [PERSON_NAME] Created Date IST Phone Number Appointment Type Tags L…" at bounding box center [816, 368] width 1052 height 547
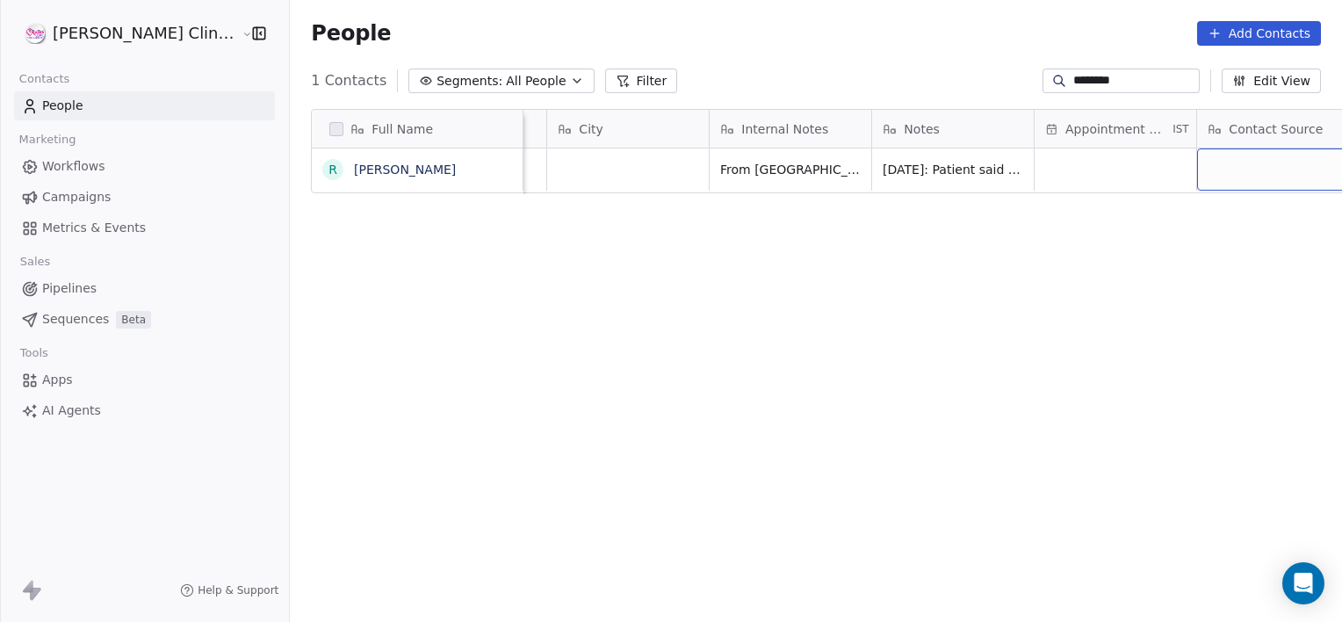
scroll to position [0, 1114]
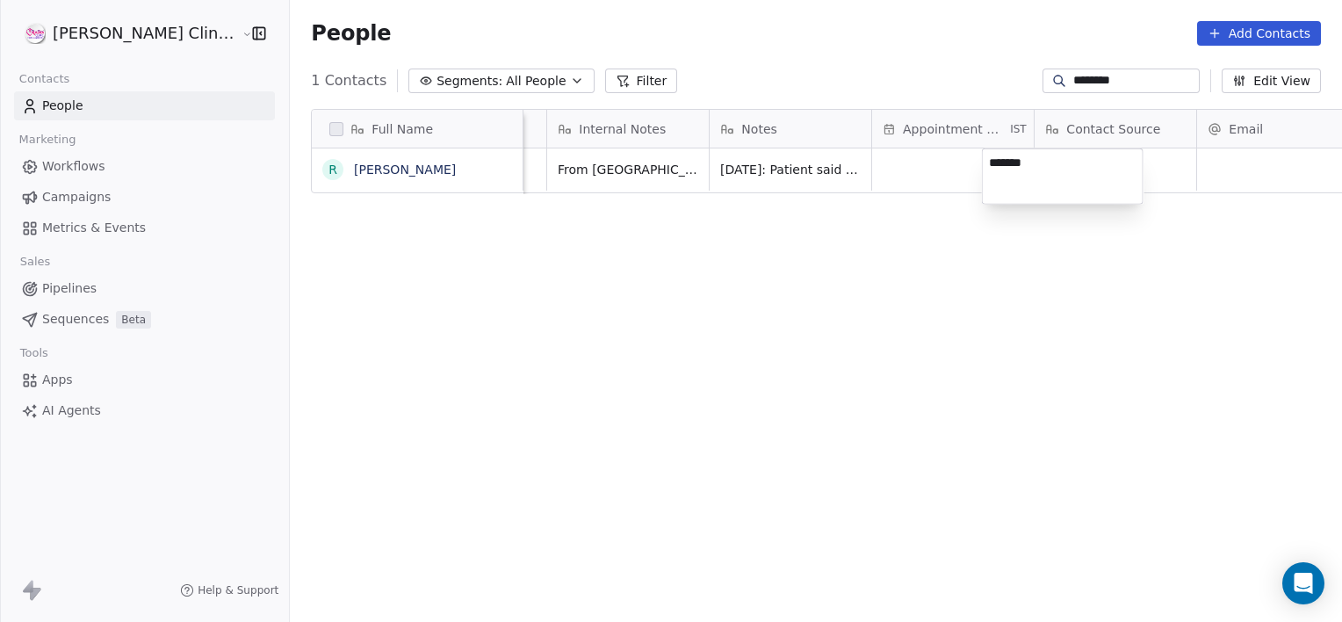
type textarea "********"
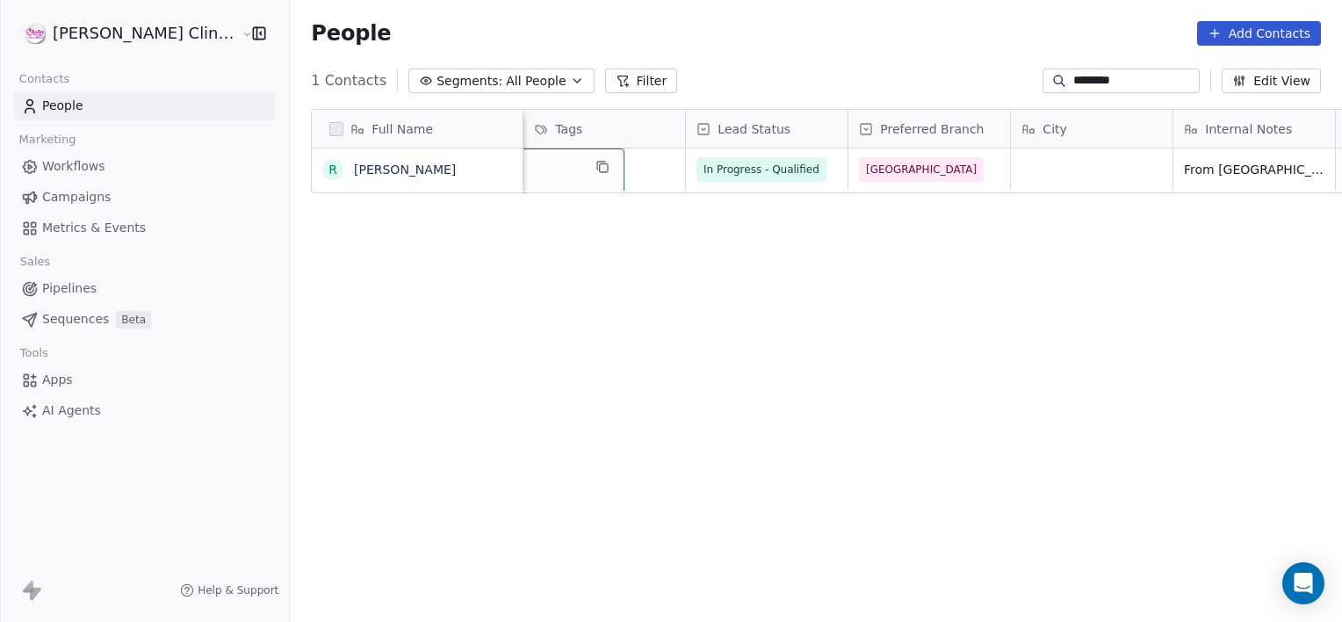
scroll to position [0, 325]
